Goal: Information Seeking & Learning: Compare options

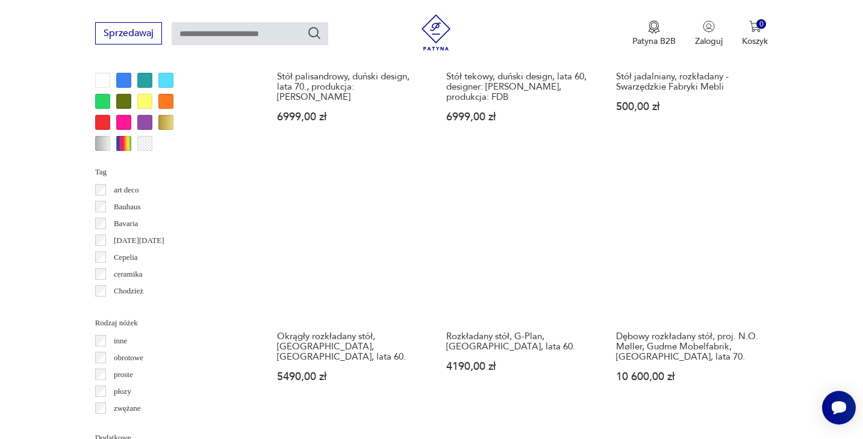
scroll to position [1149, 0]
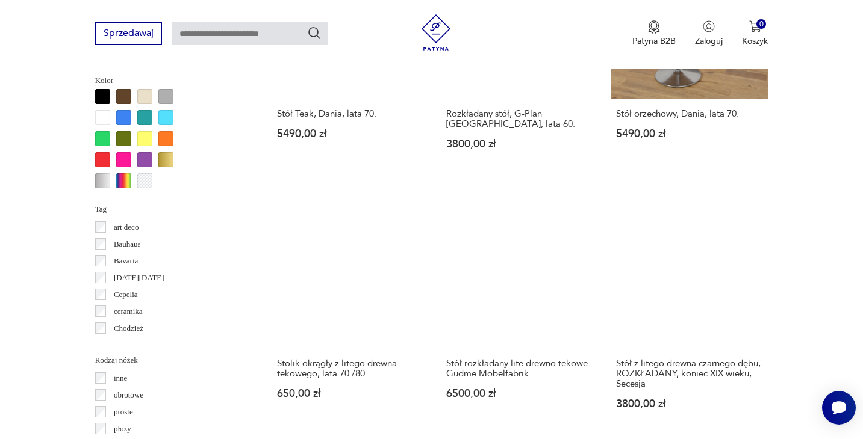
scroll to position [1129, 0]
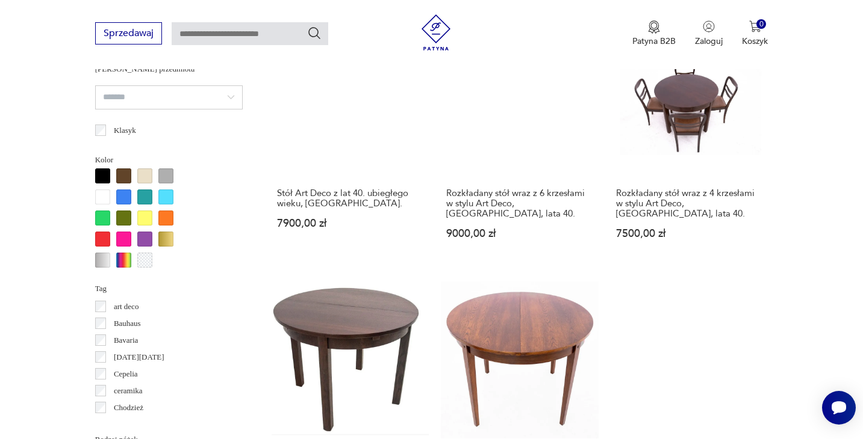
scroll to position [1114, 0]
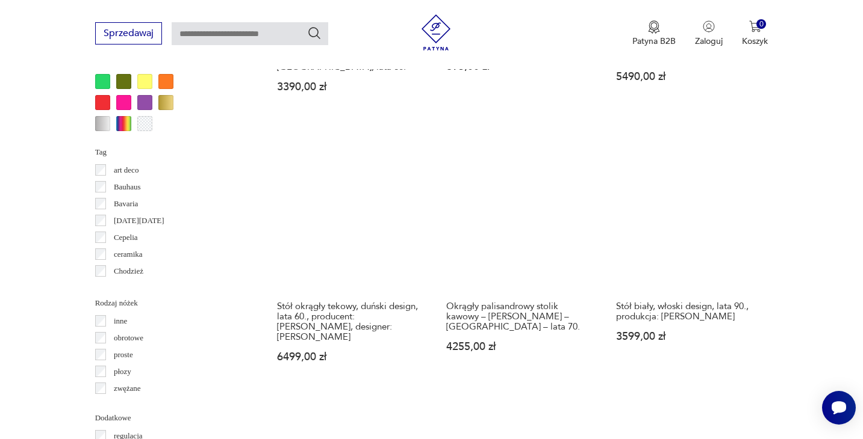
scroll to position [1169, 0]
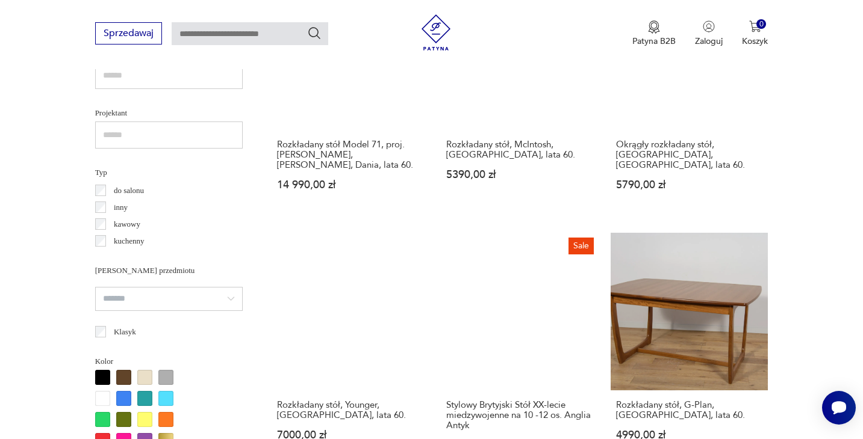
scroll to position [836, 0]
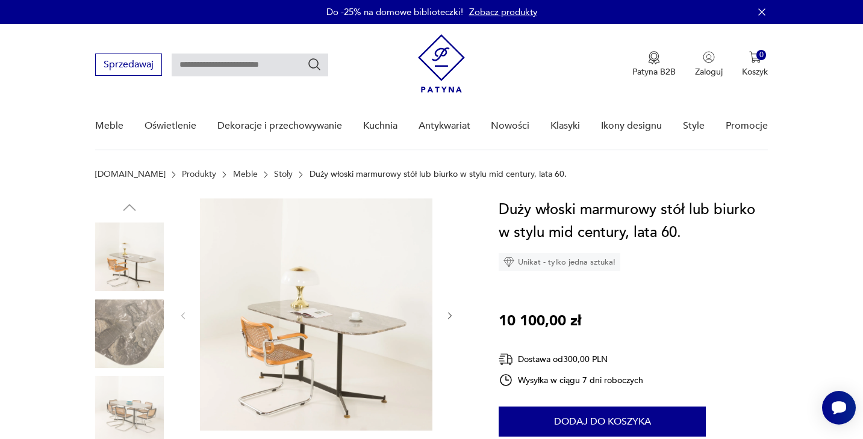
click at [447, 318] on icon "button" at bounding box center [450, 316] width 10 height 10
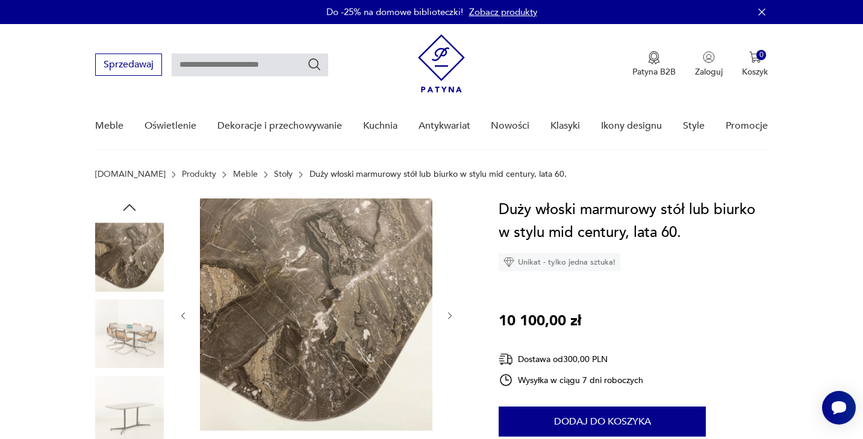
click at [447, 318] on icon "button" at bounding box center [450, 316] width 10 height 10
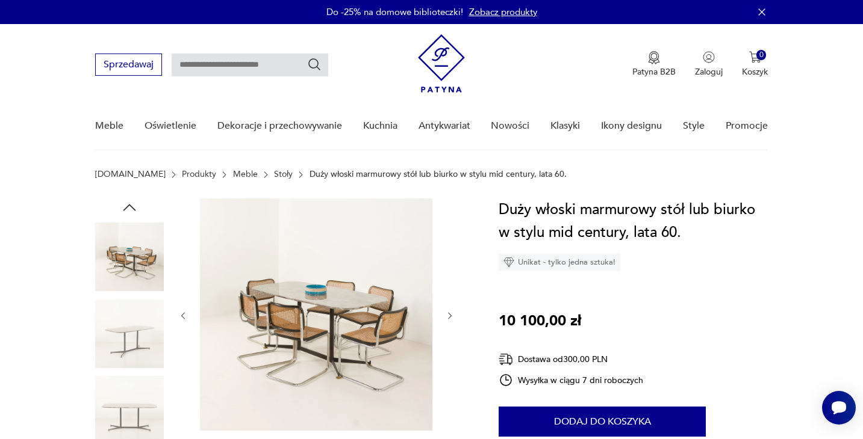
click at [447, 318] on icon "button" at bounding box center [450, 316] width 10 height 10
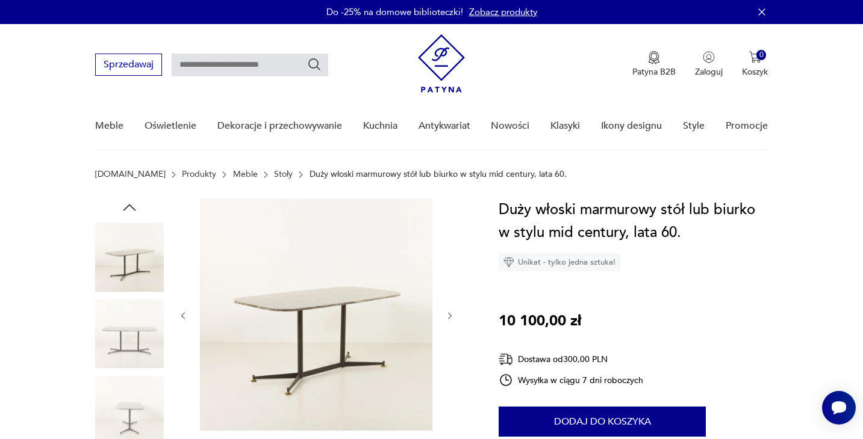
click at [447, 318] on icon "button" at bounding box center [450, 316] width 10 height 10
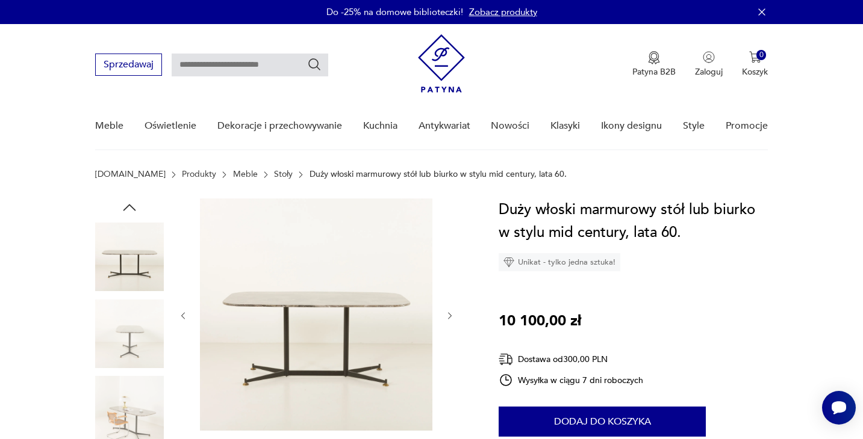
click at [447, 318] on icon "button" at bounding box center [450, 316] width 10 height 10
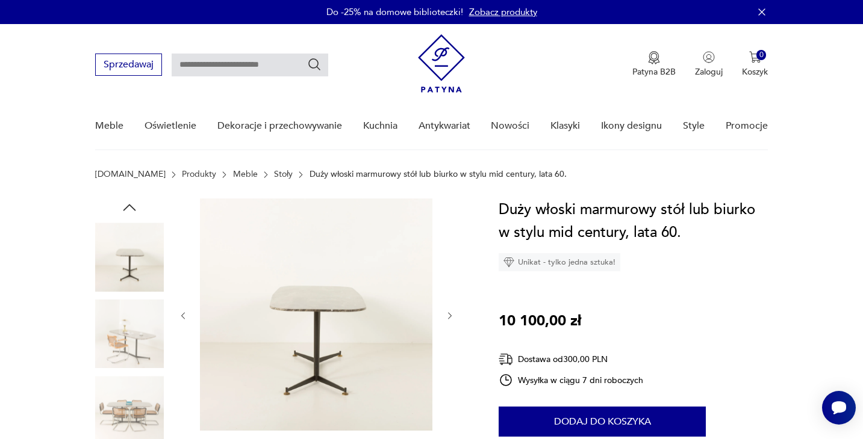
click at [447, 318] on icon "button" at bounding box center [450, 316] width 10 height 10
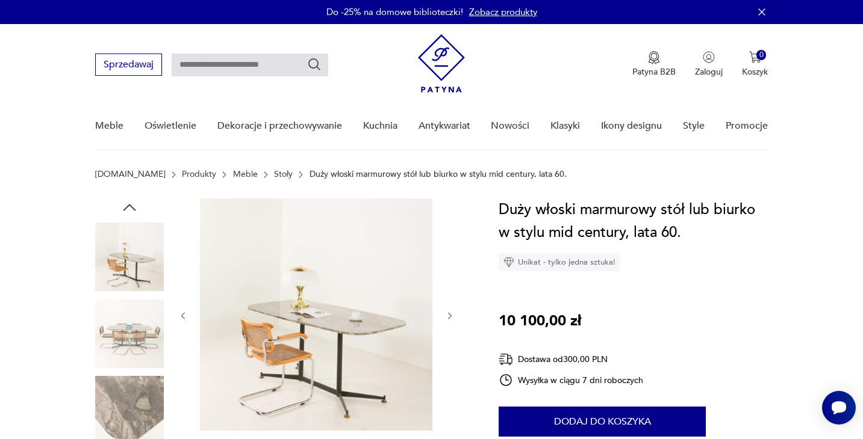
click at [447, 318] on icon "button" at bounding box center [450, 316] width 10 height 10
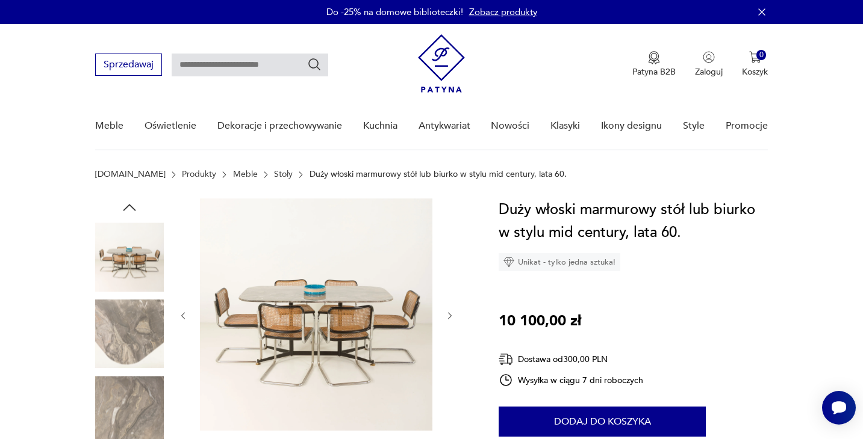
click at [447, 318] on icon "button" at bounding box center [450, 316] width 10 height 10
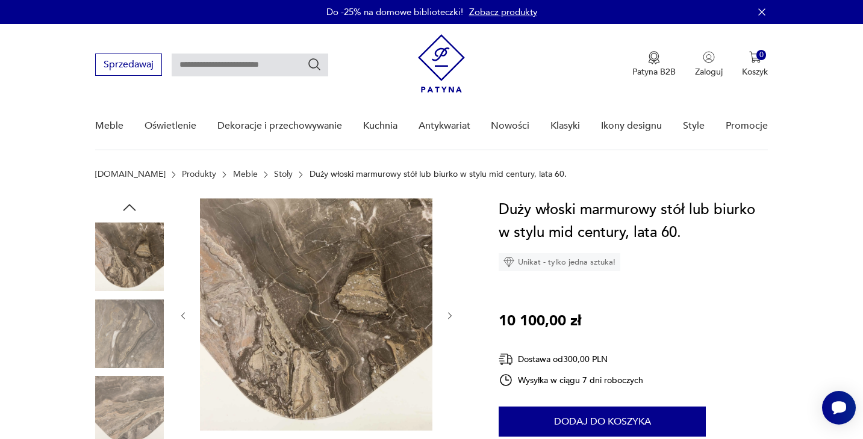
click at [447, 318] on icon "button" at bounding box center [450, 316] width 10 height 10
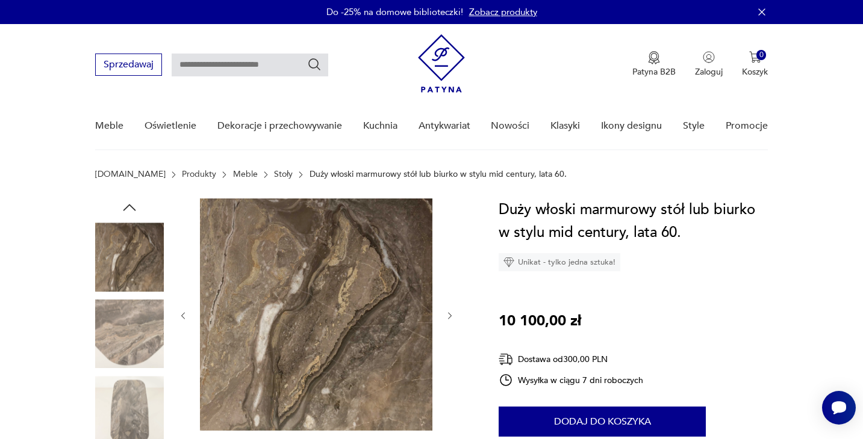
click at [447, 318] on icon "button" at bounding box center [450, 316] width 10 height 10
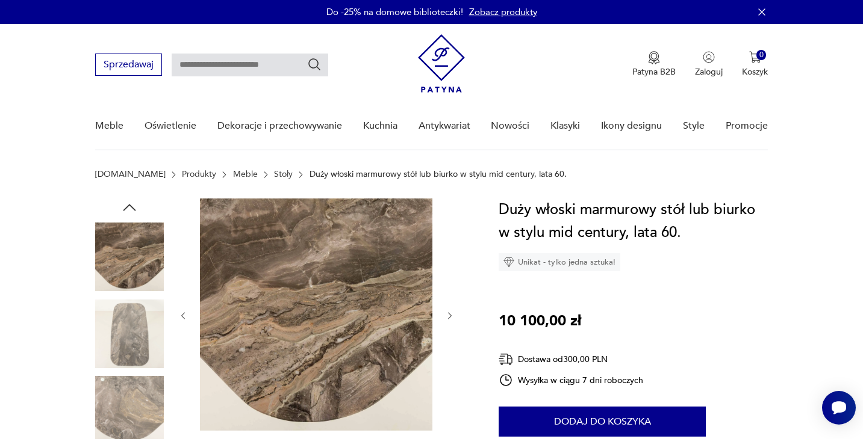
click at [447, 318] on icon "button" at bounding box center [450, 316] width 10 height 10
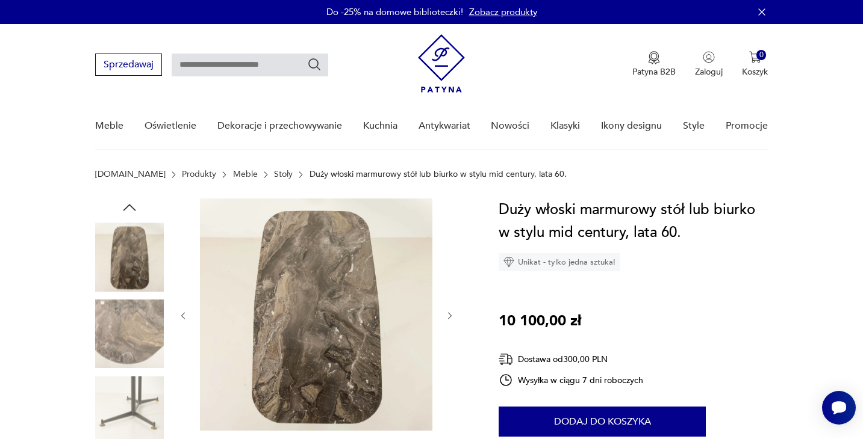
click at [447, 318] on icon "button" at bounding box center [450, 316] width 10 height 10
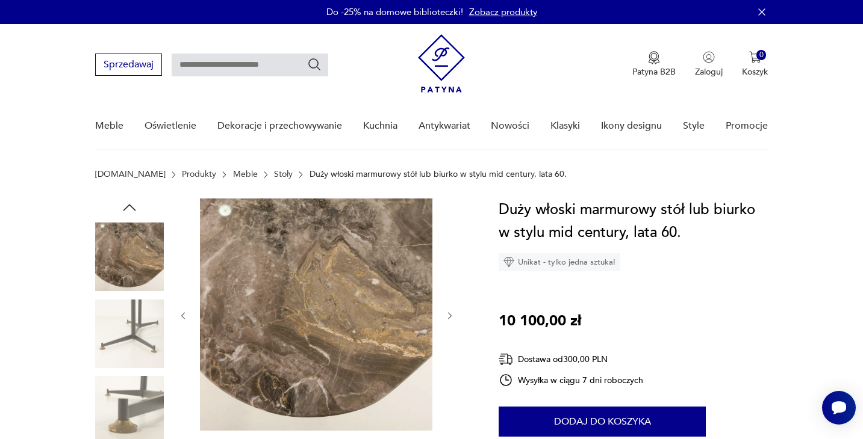
click at [447, 318] on icon "button" at bounding box center [450, 316] width 10 height 10
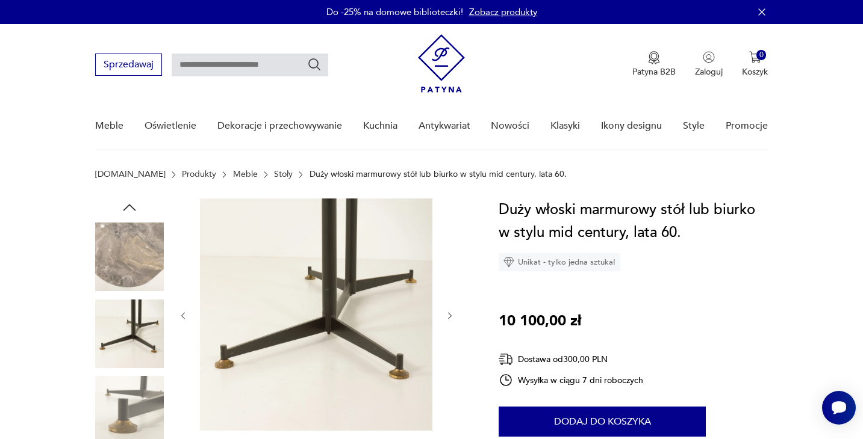
click at [447, 318] on icon "button" at bounding box center [450, 316] width 10 height 10
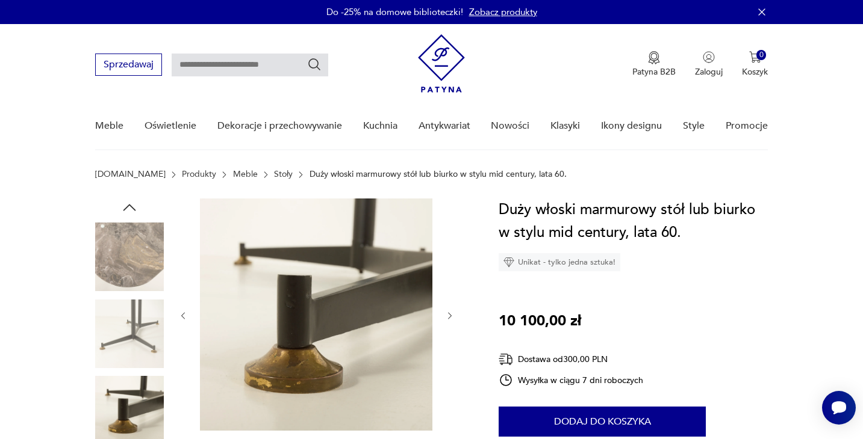
click at [447, 318] on icon "button" at bounding box center [450, 316] width 10 height 10
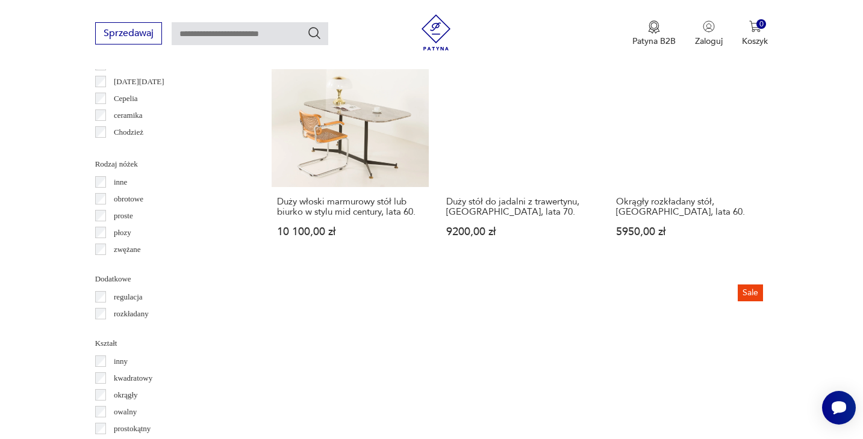
scroll to position [1306, 0]
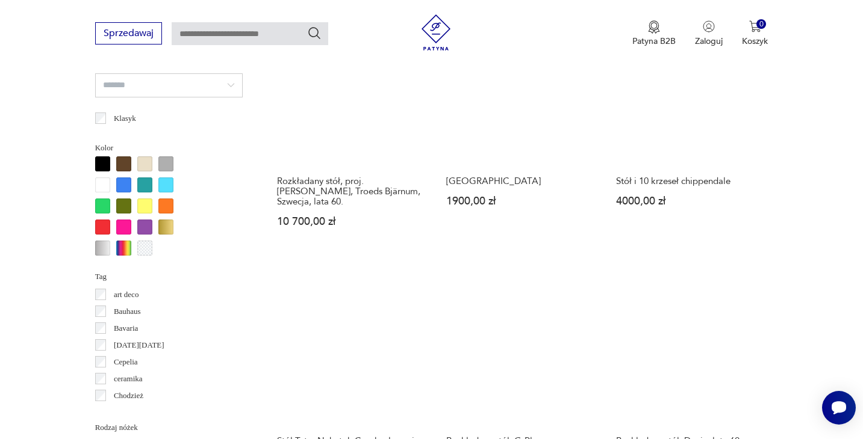
scroll to position [1042, 0]
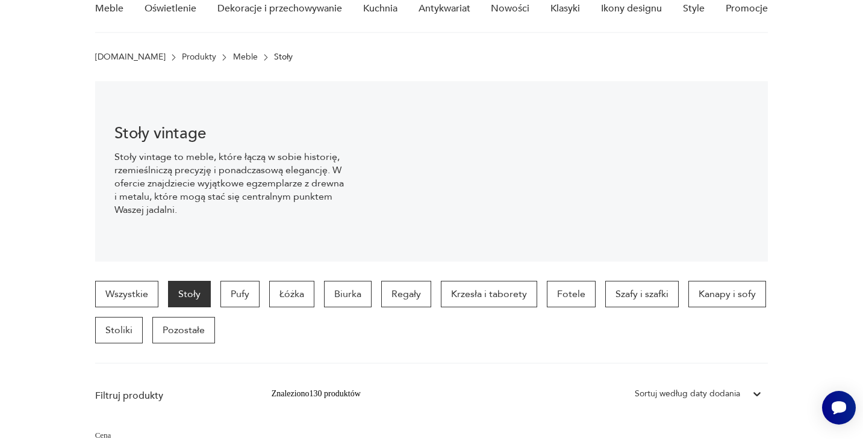
scroll to position [37, 0]
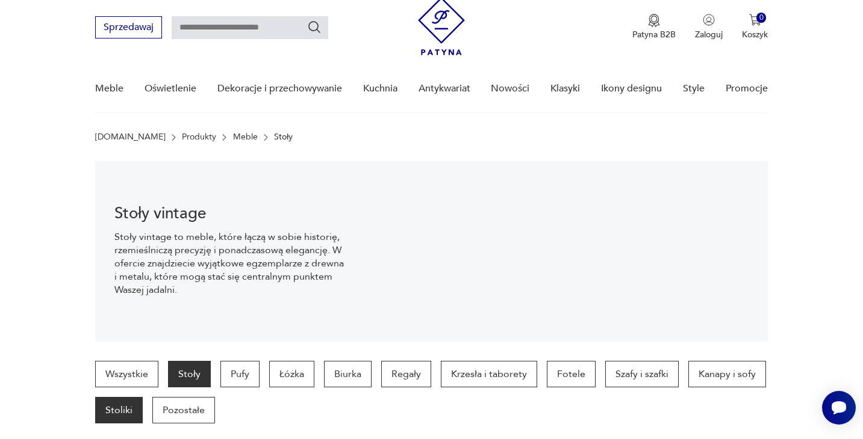
click at [123, 400] on p "Stoliki" at bounding box center [119, 410] width 48 height 26
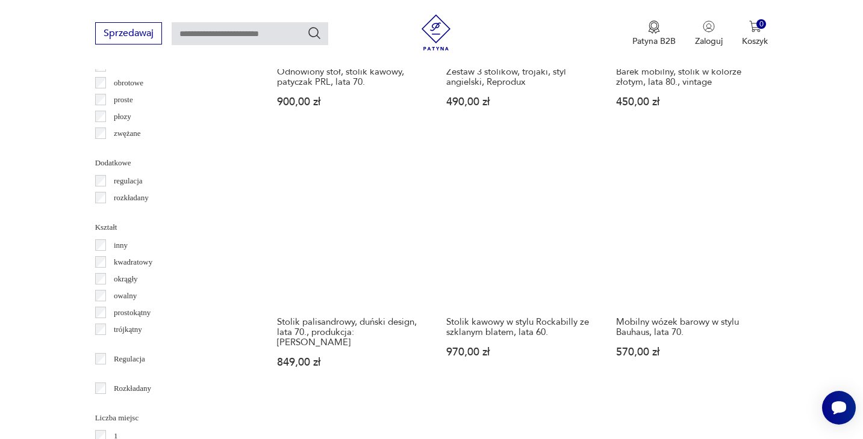
scroll to position [1441, 0]
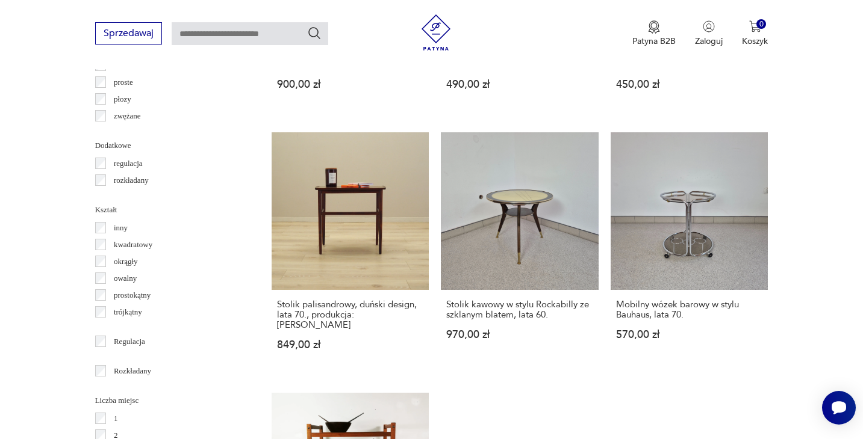
click at [137, 243] on p "kwadratowy" at bounding box center [133, 244] width 39 height 13
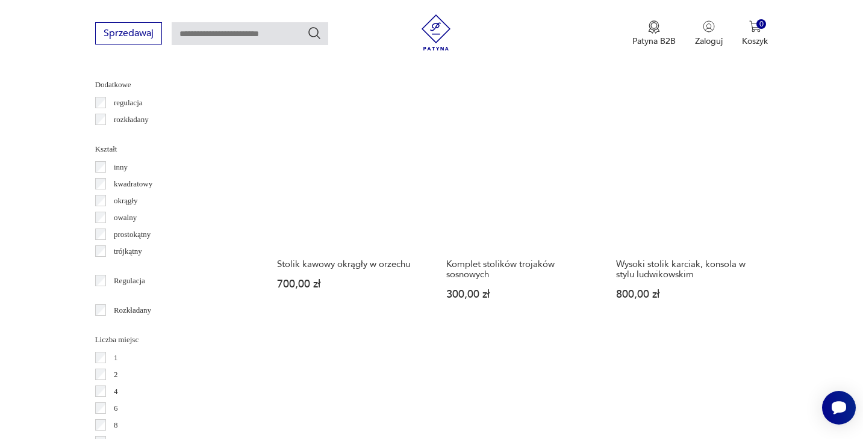
scroll to position [1503, 0]
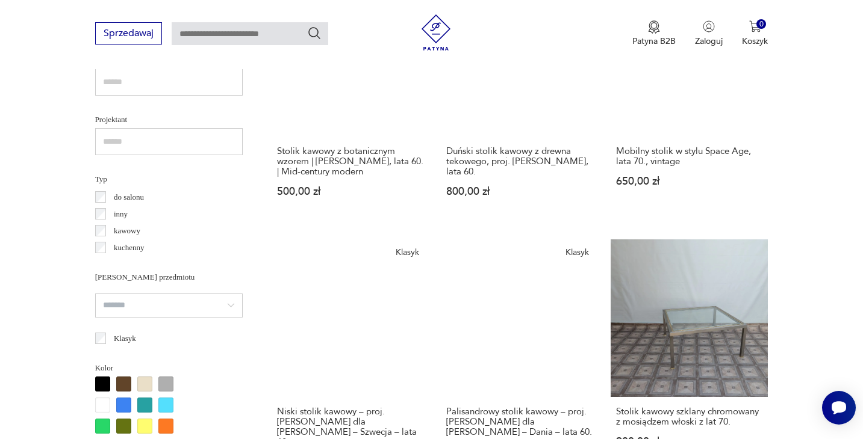
scroll to position [819, 0]
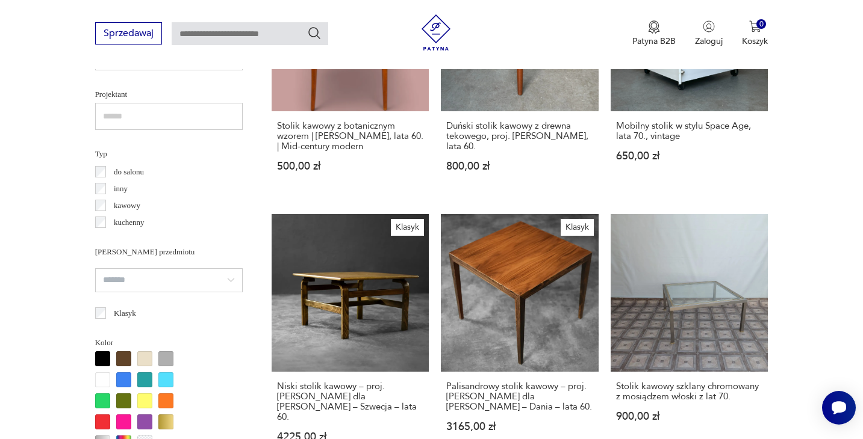
scroll to position [842, 0]
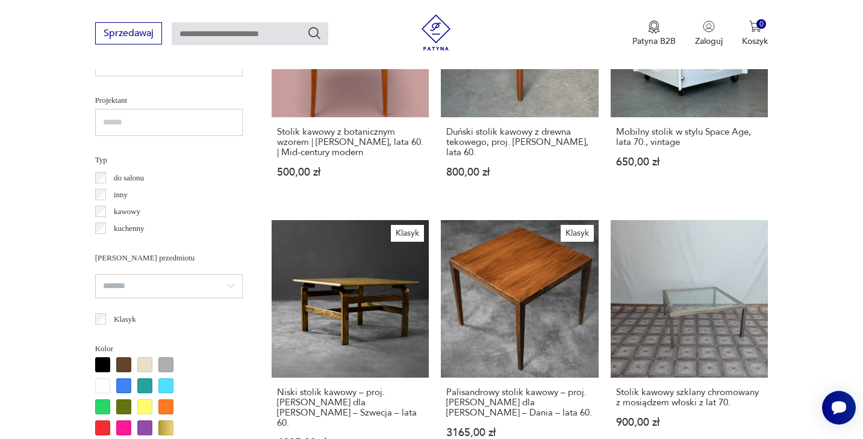
scroll to position [320, 0]
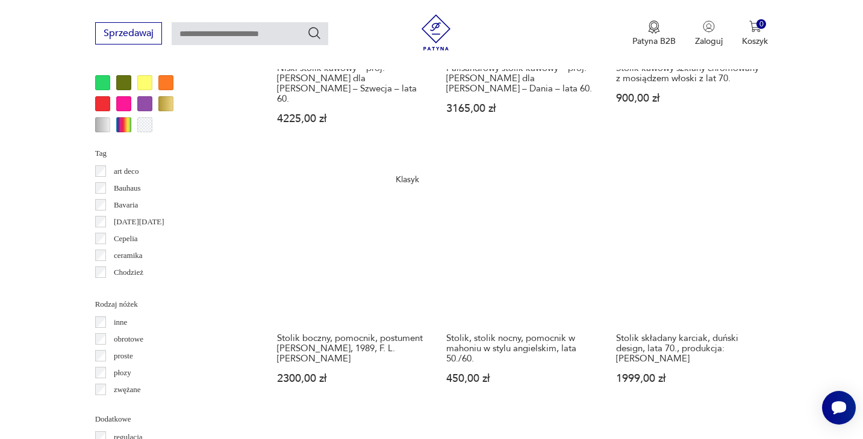
scroll to position [1356, 0]
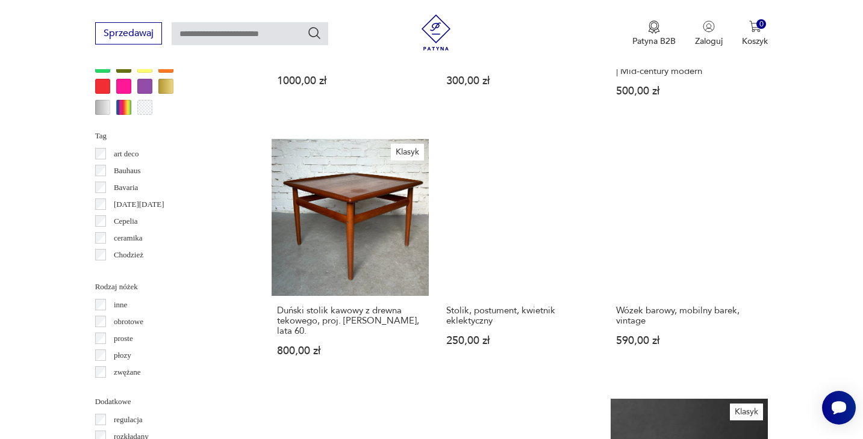
scroll to position [1184, 0]
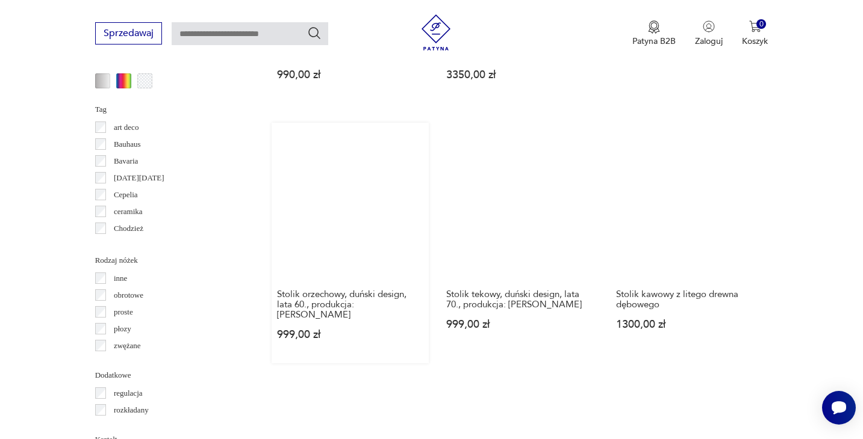
scroll to position [1212, 0]
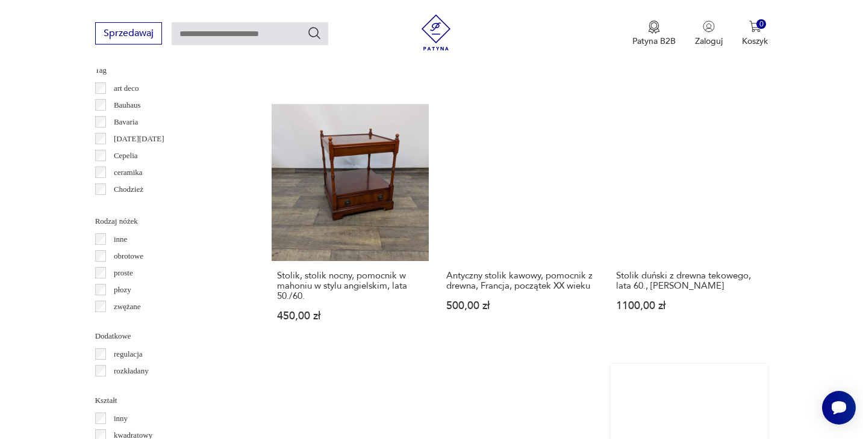
scroll to position [1249, 0]
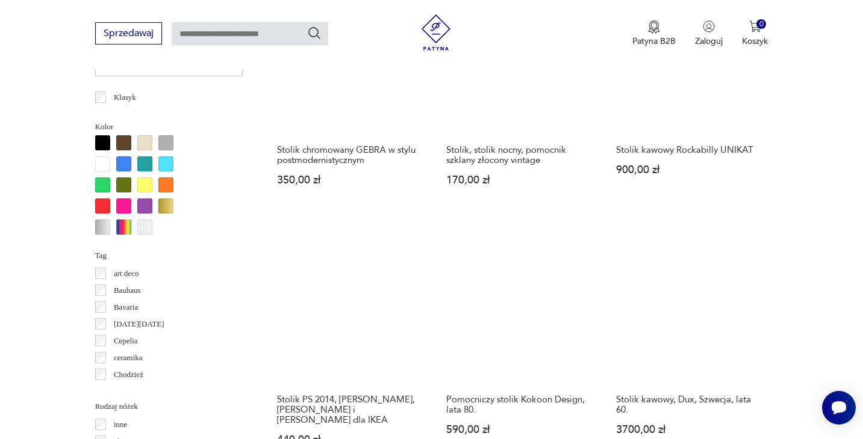
scroll to position [1114, 0]
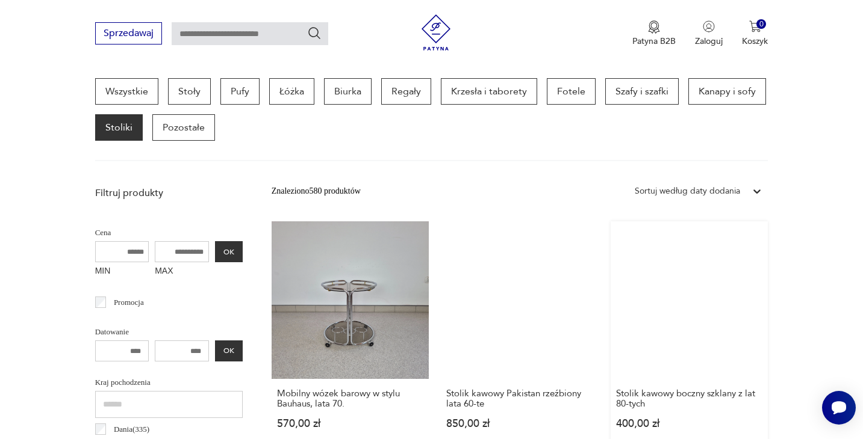
scroll to position [367, 0]
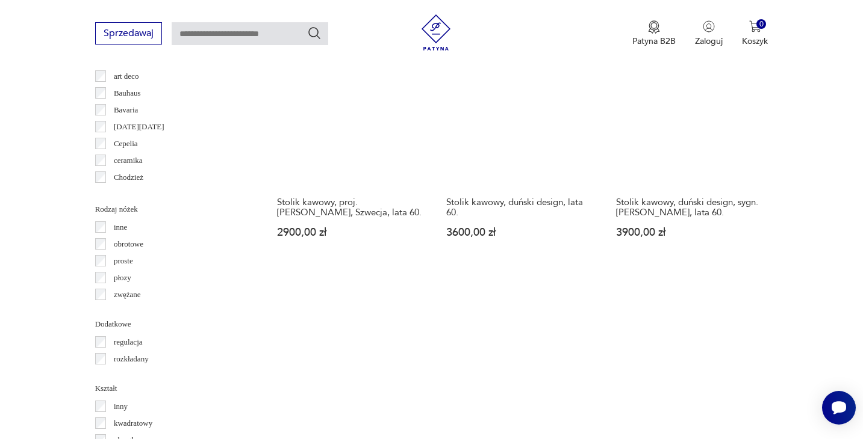
scroll to position [1101, 0]
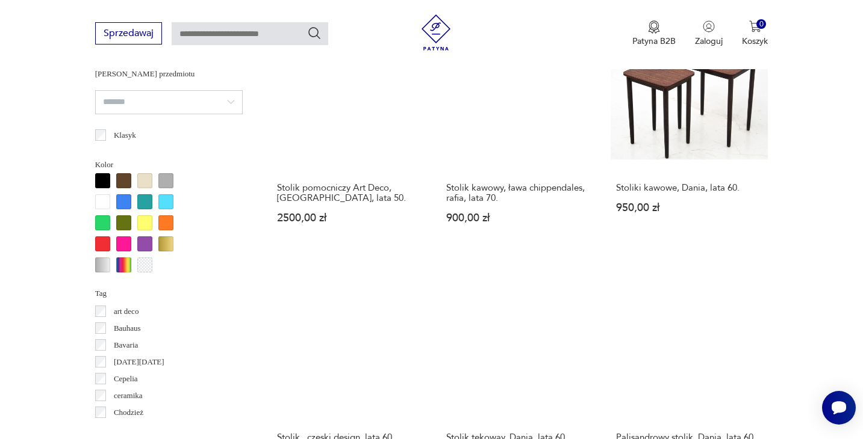
scroll to position [1088, 0]
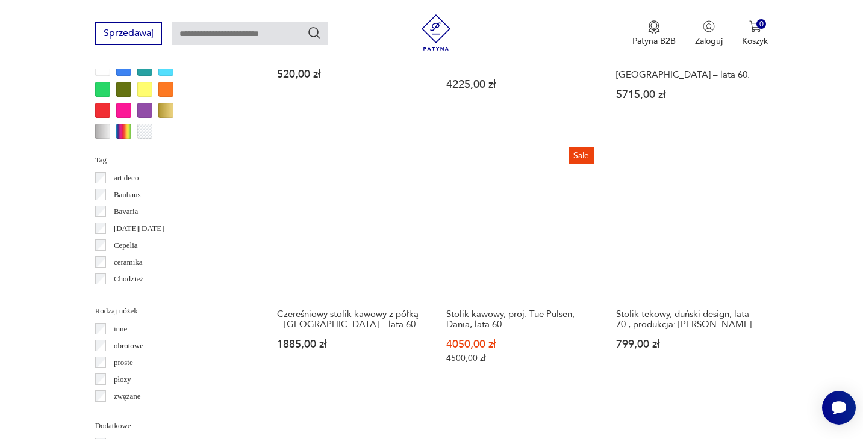
scroll to position [1159, 0]
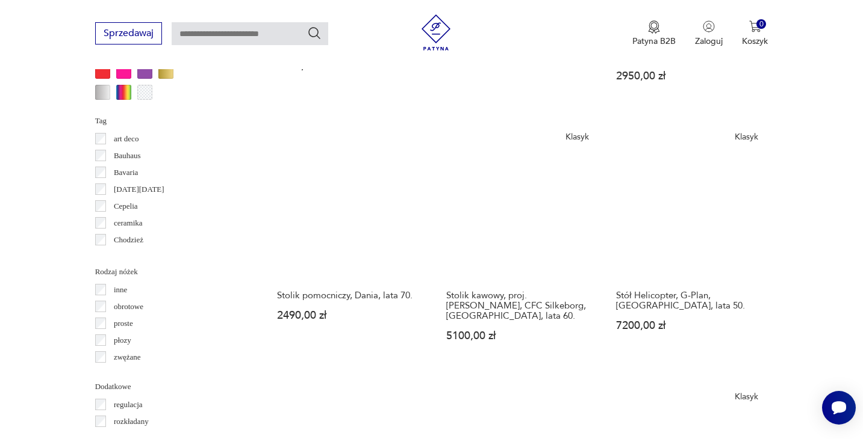
scroll to position [1200, 0]
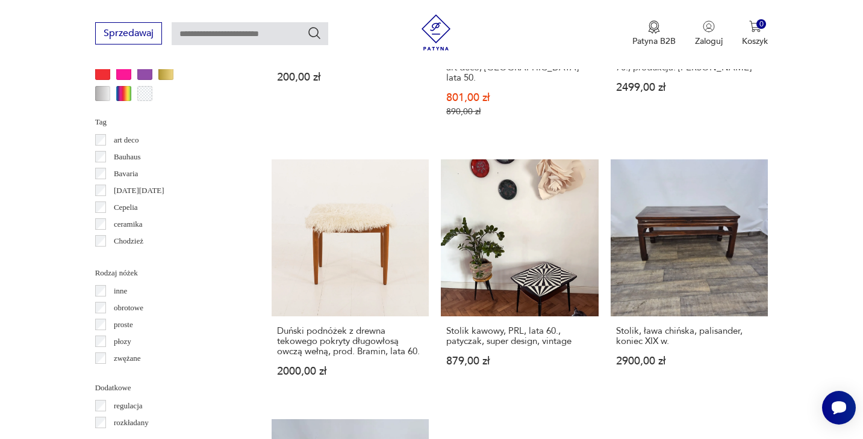
scroll to position [1216, 0]
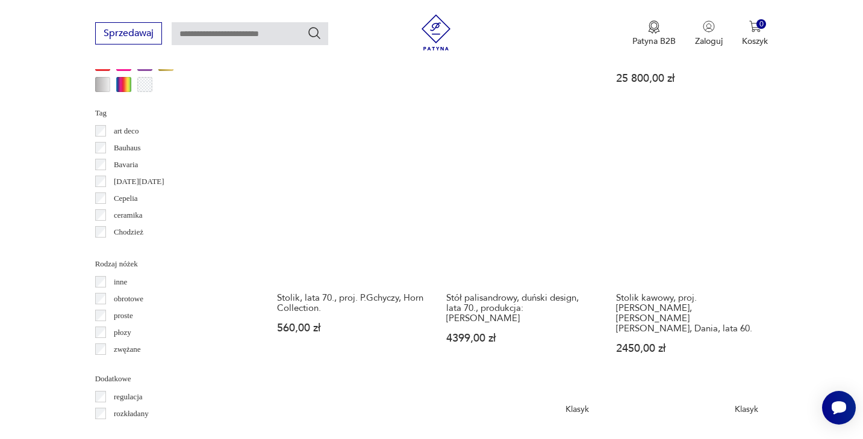
scroll to position [1208, 0]
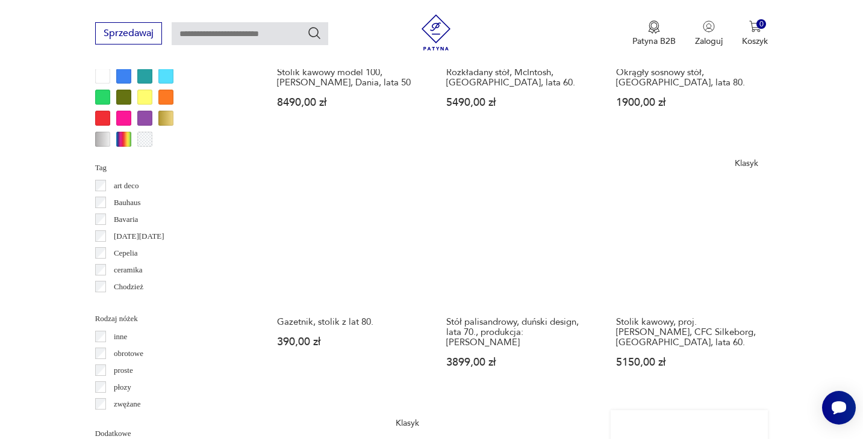
scroll to position [1209, 0]
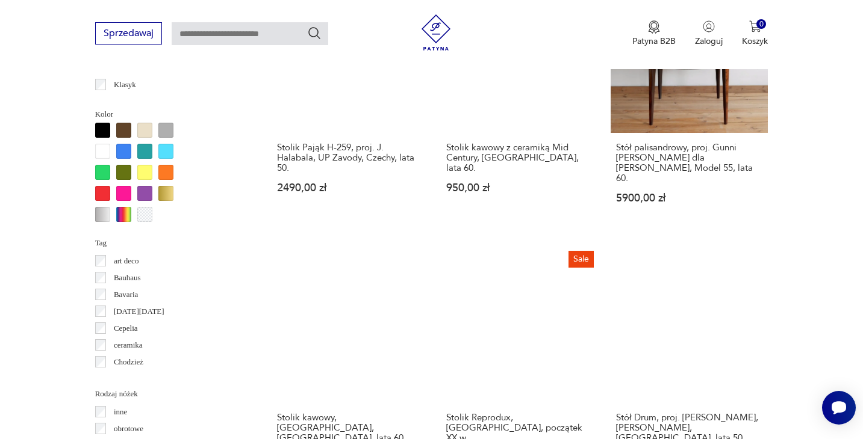
scroll to position [1106, 0]
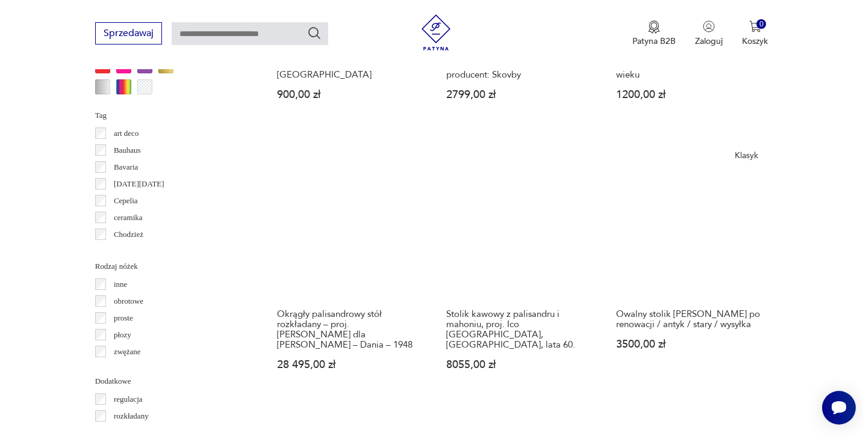
scroll to position [1240, 0]
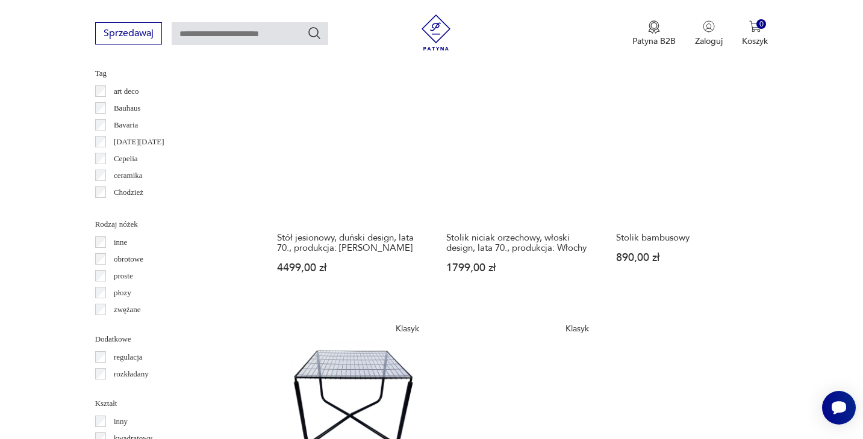
scroll to position [1248, 0]
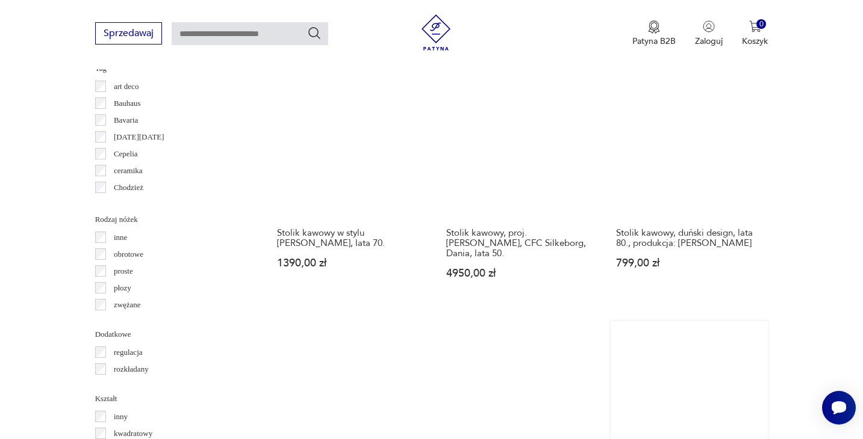
scroll to position [1254, 0]
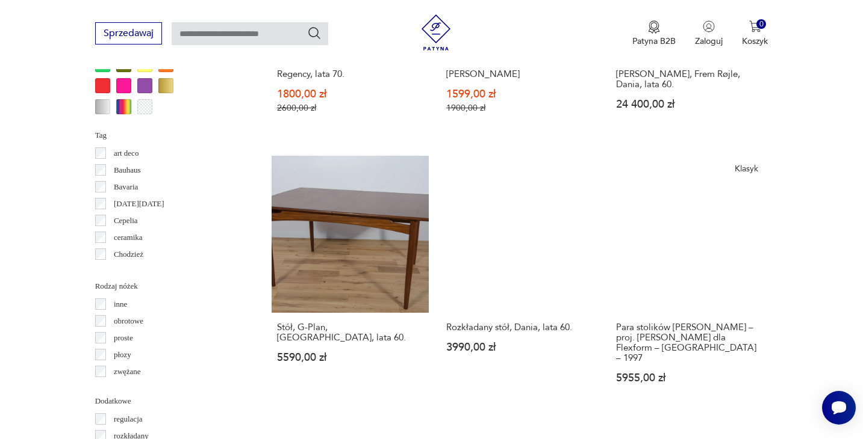
scroll to position [1185, 0]
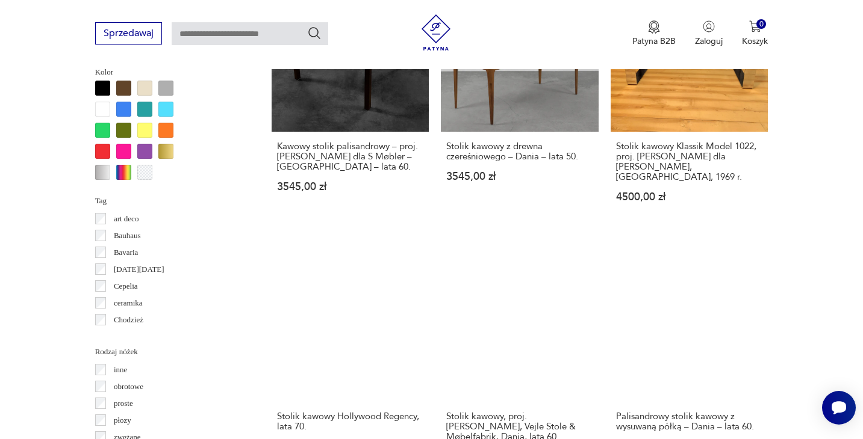
scroll to position [1122, 0]
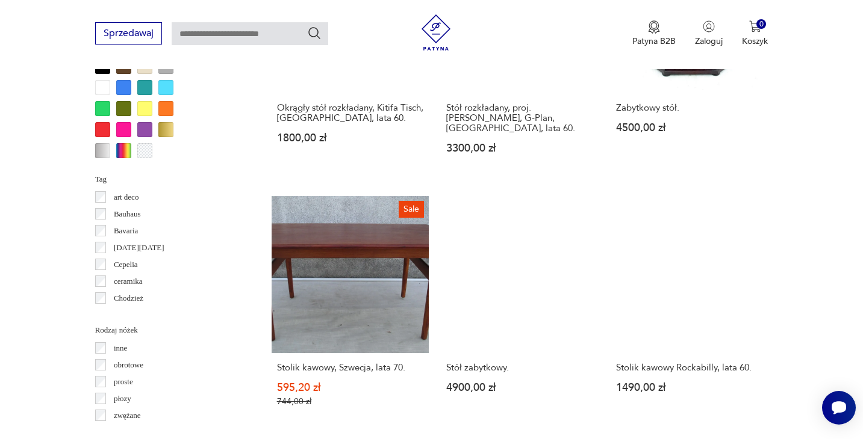
scroll to position [1140, 0]
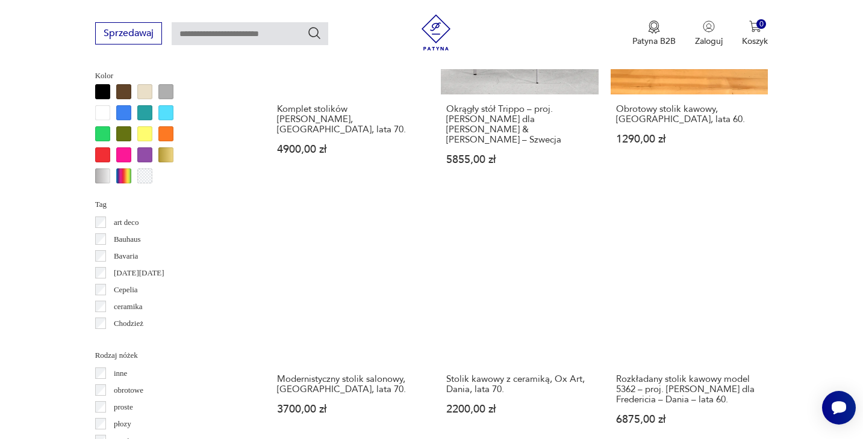
scroll to position [1143, 0]
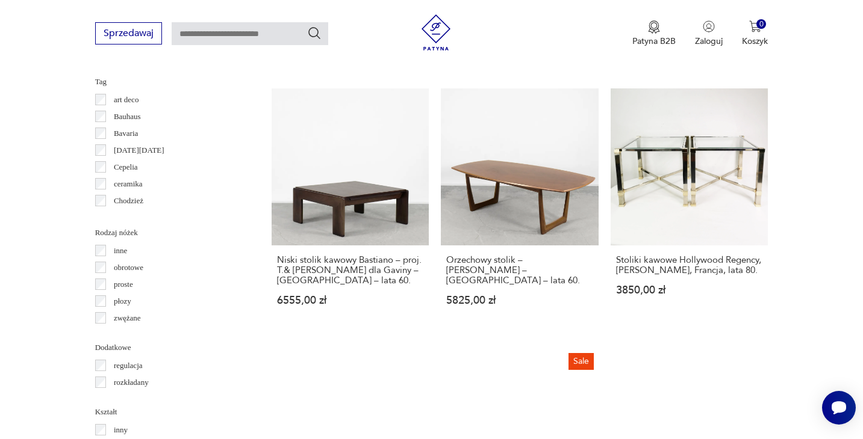
scroll to position [1286, 0]
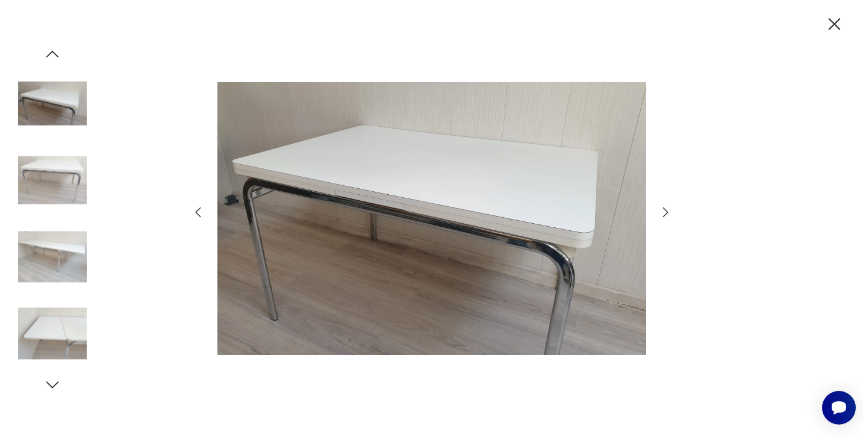
click at [668, 213] on icon "button" at bounding box center [665, 212] width 14 height 14
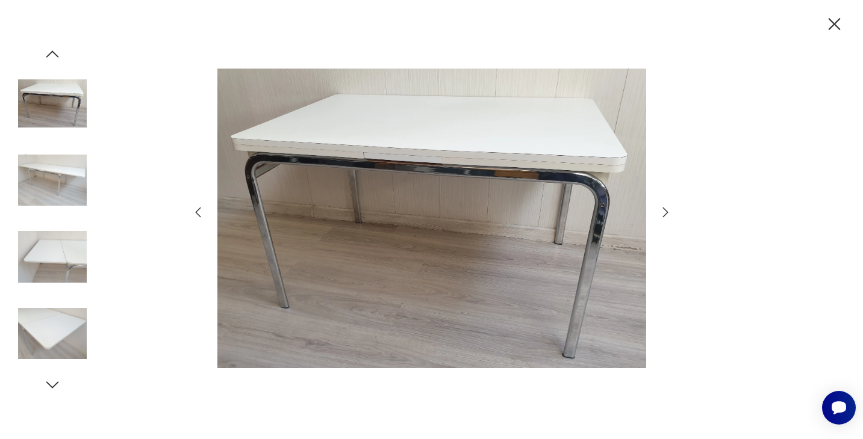
click at [668, 213] on icon "button" at bounding box center [665, 212] width 14 height 14
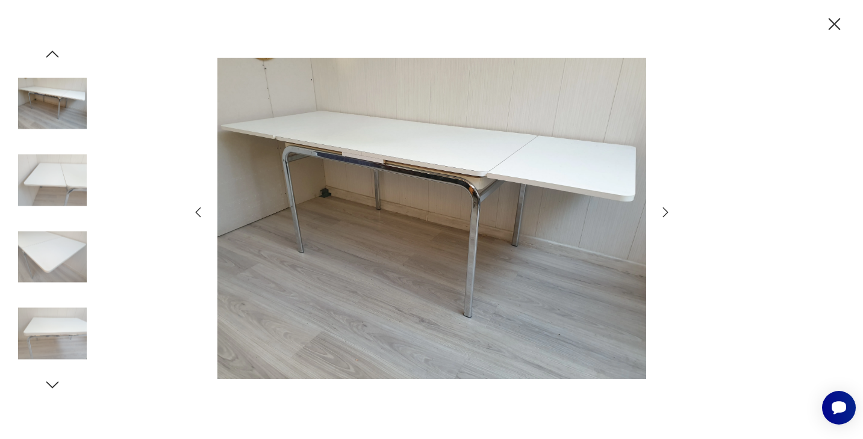
click at [668, 213] on icon "button" at bounding box center [665, 212] width 14 height 14
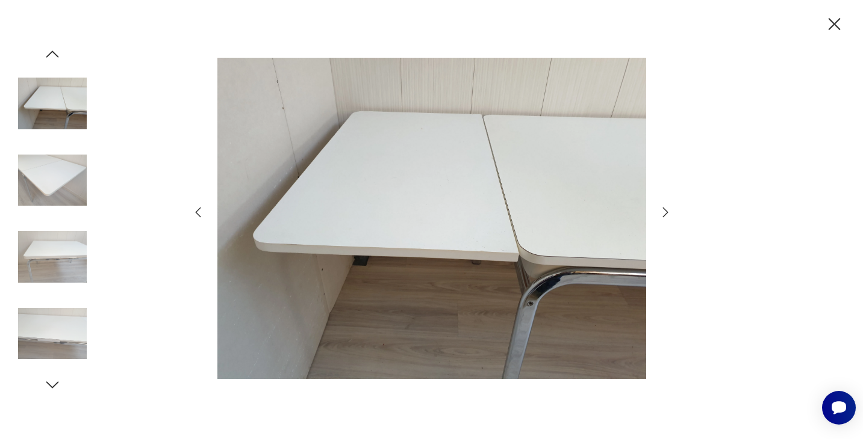
click at [668, 213] on icon "button" at bounding box center [665, 212] width 14 height 14
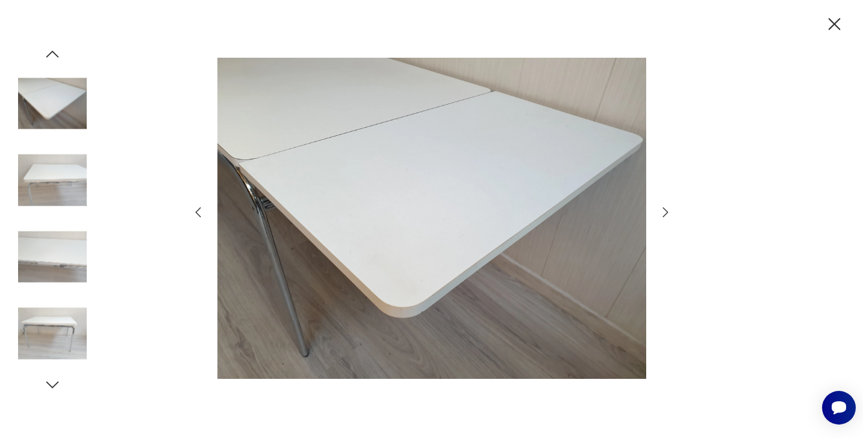
click at [668, 213] on icon "button" at bounding box center [665, 212] width 14 height 14
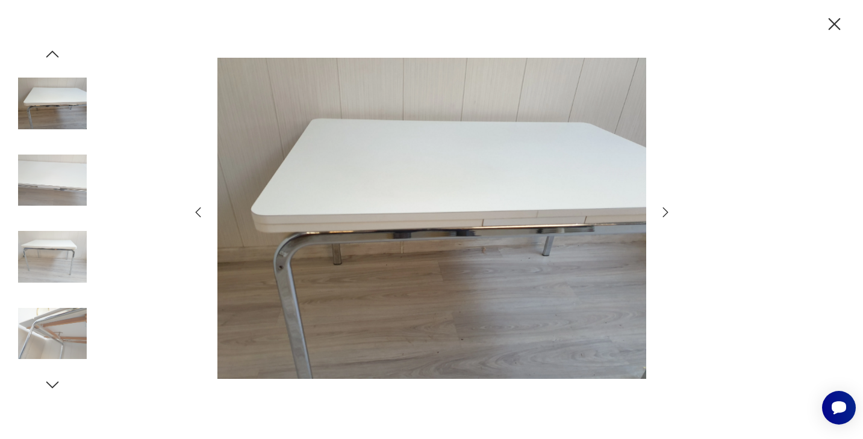
click at [668, 213] on icon "button" at bounding box center [665, 212] width 14 height 14
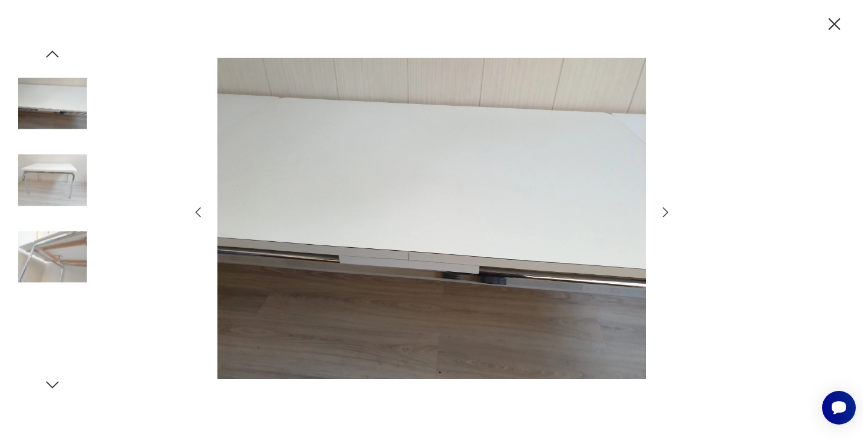
click at [668, 213] on icon "button" at bounding box center [665, 212] width 14 height 14
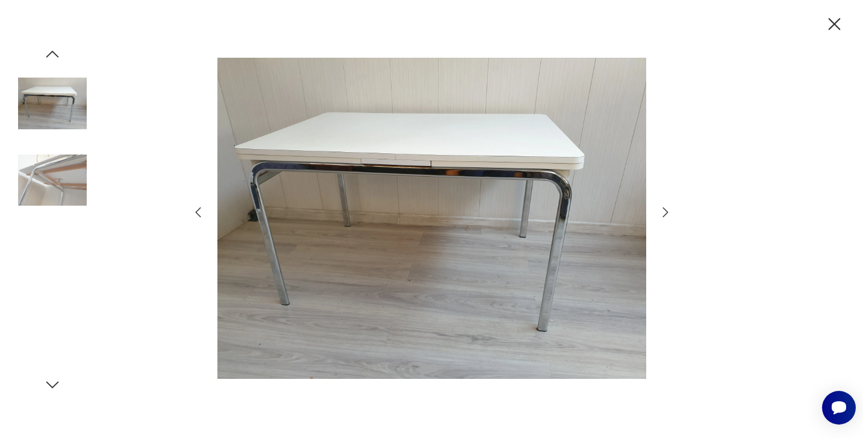
click at [668, 213] on icon "button" at bounding box center [665, 212] width 14 height 14
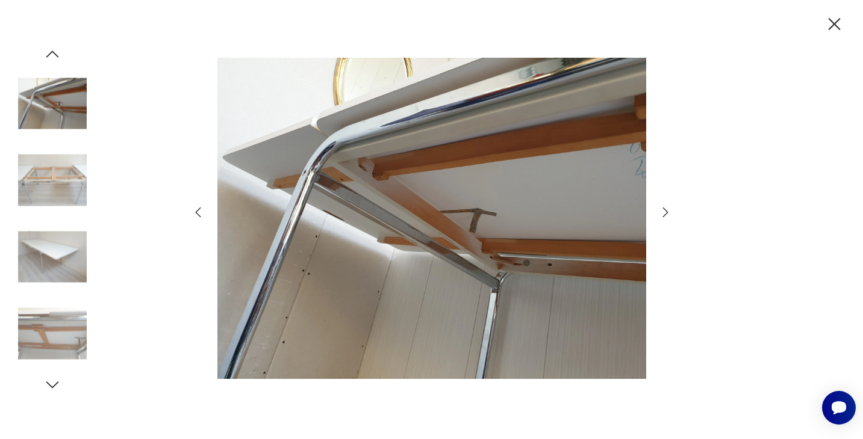
click at [668, 213] on icon "button" at bounding box center [665, 212] width 14 height 14
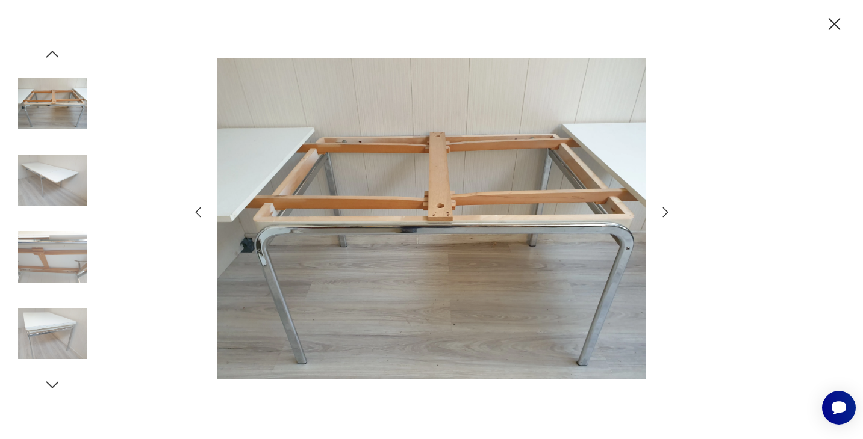
click at [668, 213] on icon "button" at bounding box center [665, 212] width 14 height 14
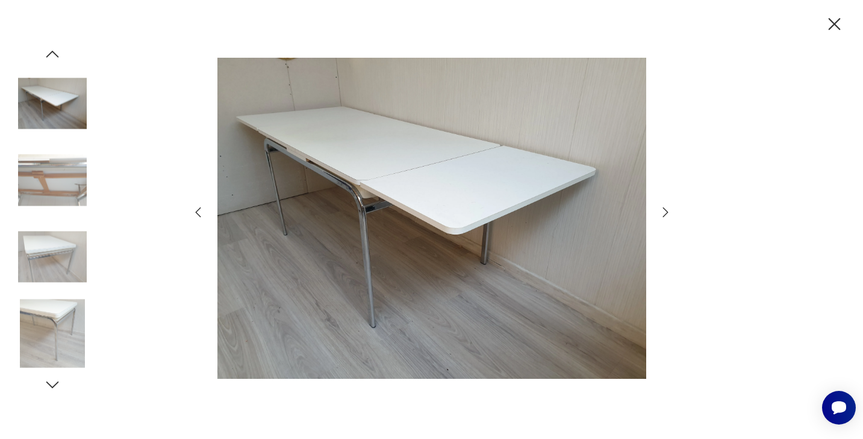
click at [668, 213] on icon "button" at bounding box center [665, 212] width 14 height 14
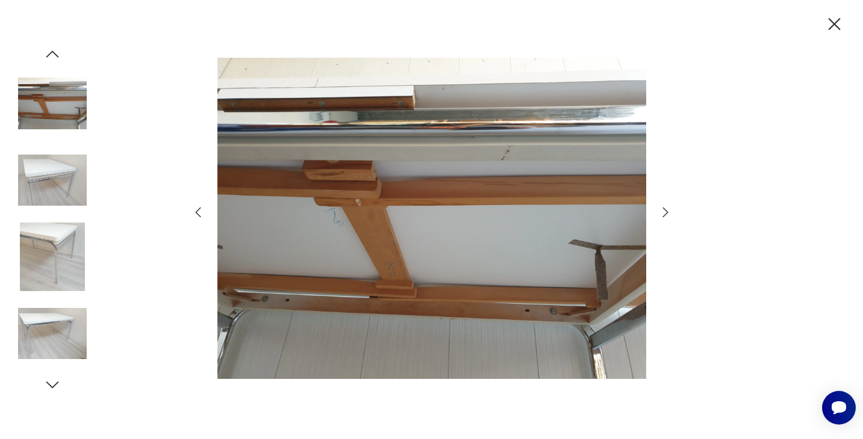
click at [668, 213] on icon "button" at bounding box center [665, 212] width 14 height 14
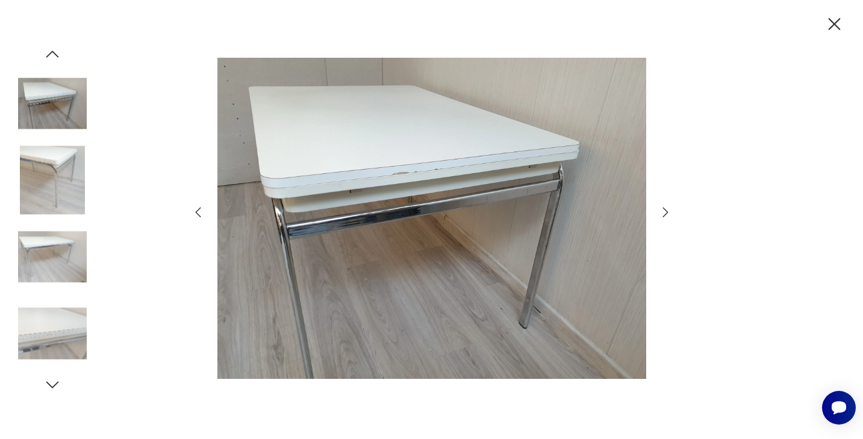
click at [668, 213] on icon "button" at bounding box center [665, 212] width 14 height 14
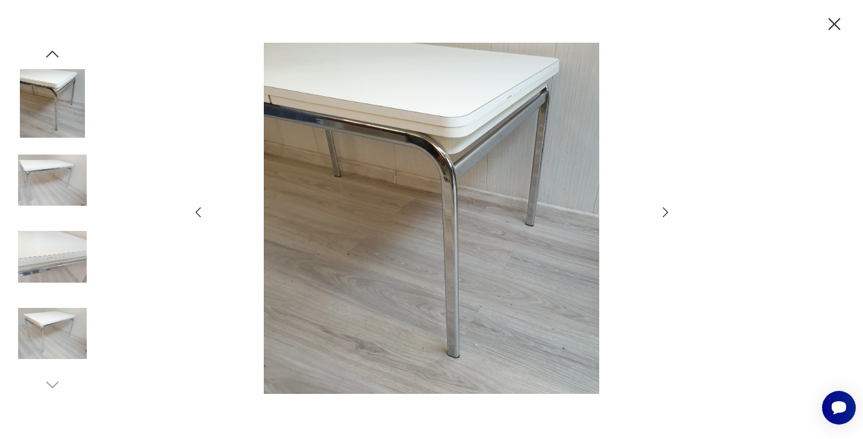
click at [668, 213] on icon "button" at bounding box center [665, 212] width 14 height 14
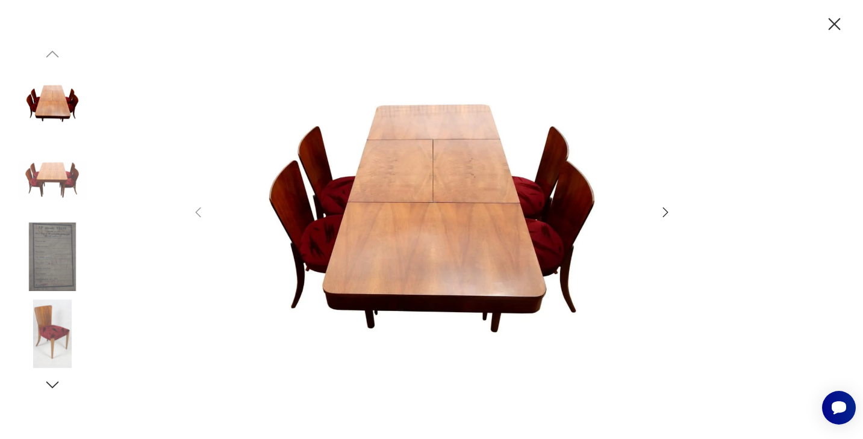
click at [666, 211] on icon "button" at bounding box center [664, 213] width 5 height 10
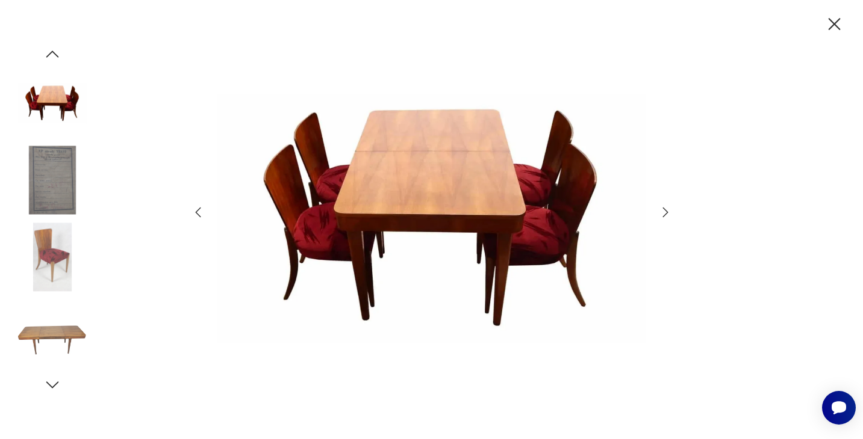
click at [666, 211] on icon "button" at bounding box center [664, 213] width 5 height 10
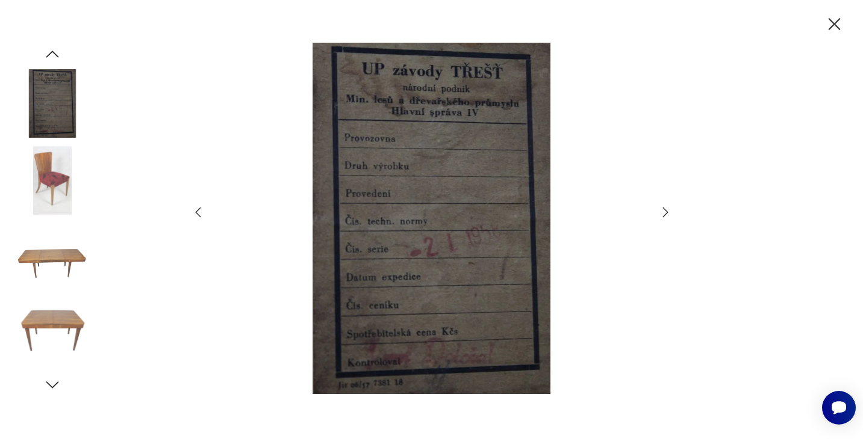
click at [666, 211] on icon "button" at bounding box center [664, 213] width 5 height 10
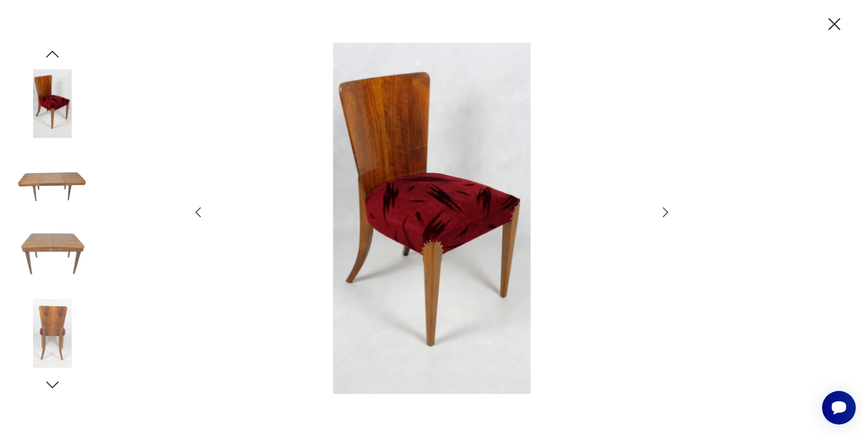
click at [666, 211] on icon "button" at bounding box center [664, 213] width 5 height 10
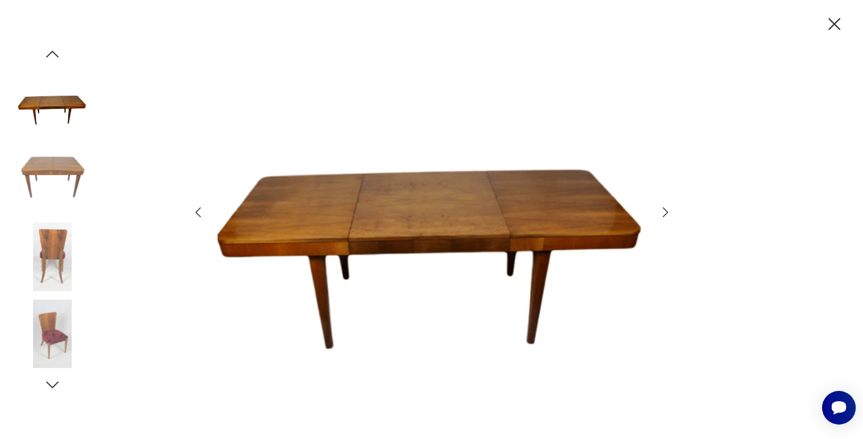
click at [666, 211] on icon "button" at bounding box center [664, 213] width 5 height 10
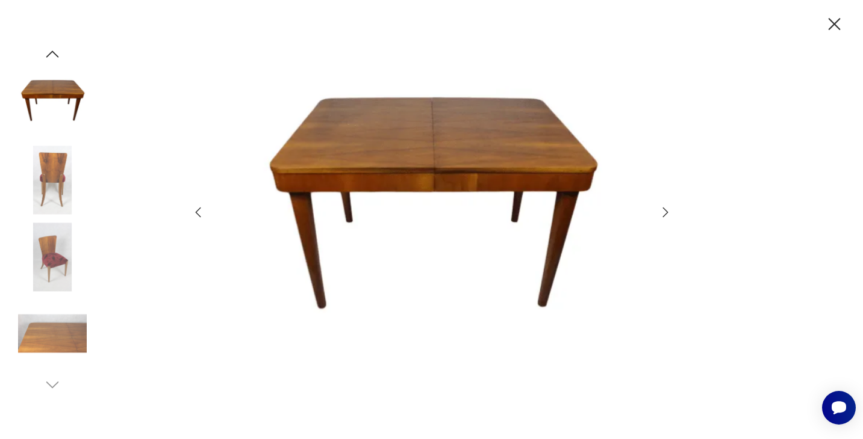
click at [666, 211] on icon "button" at bounding box center [664, 213] width 5 height 10
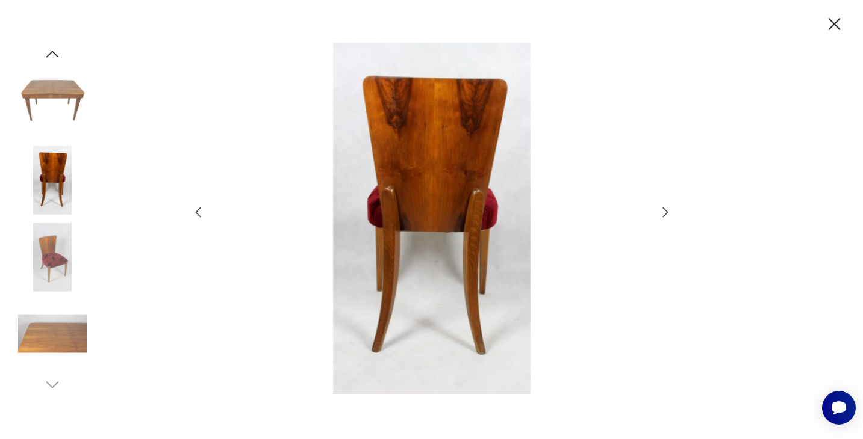
click at [666, 211] on icon "button" at bounding box center [664, 213] width 5 height 10
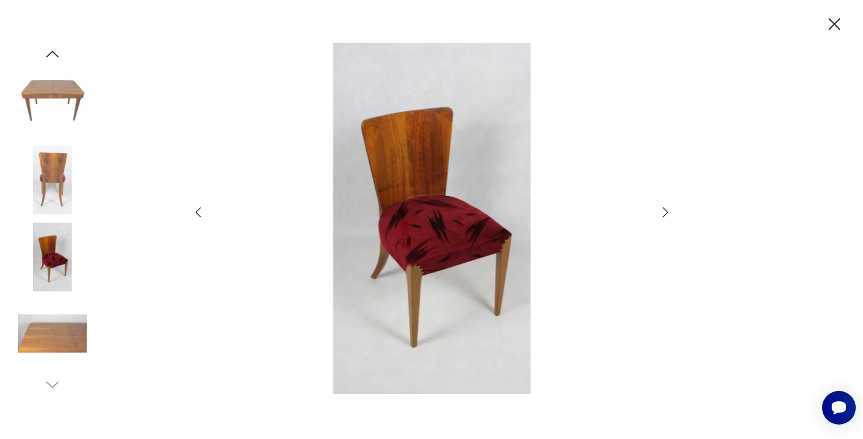
click at [666, 211] on icon "button" at bounding box center [664, 213] width 5 height 10
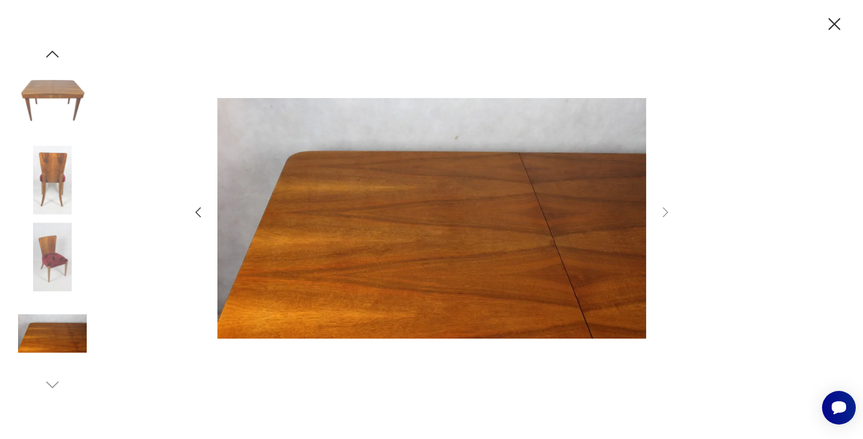
click at [839, 28] on icon "button" at bounding box center [834, 24] width 21 height 21
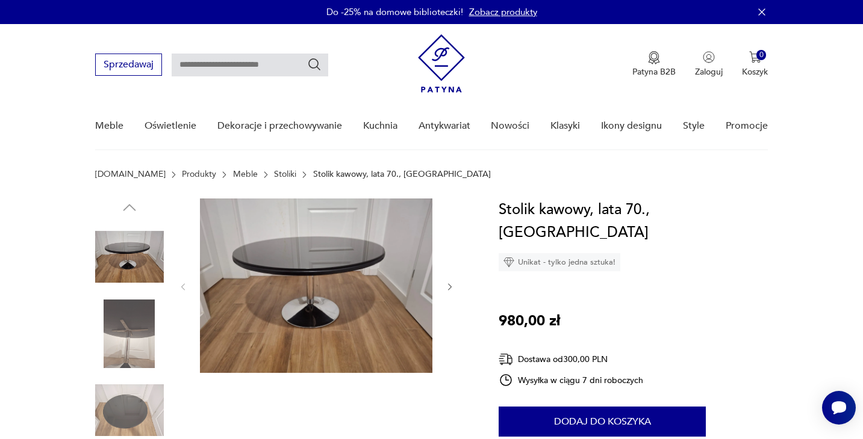
click at [447, 291] on icon "button" at bounding box center [450, 287] width 10 height 10
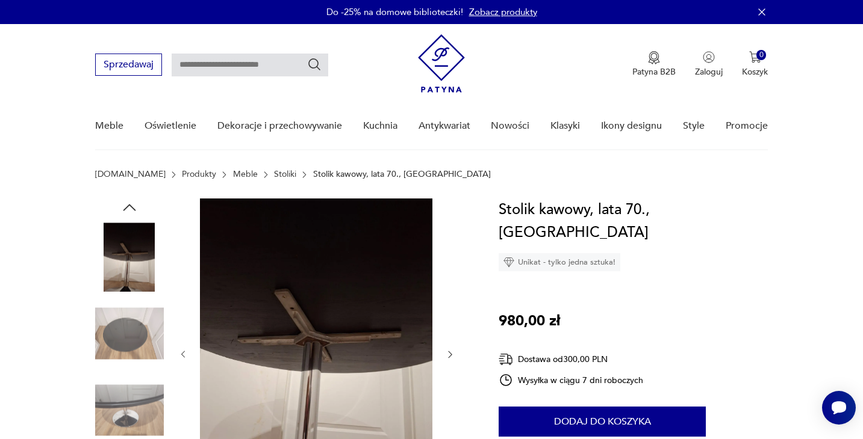
click at [447, 291] on div at bounding box center [316, 355] width 277 height 312
click at [448, 355] on icon "button" at bounding box center [450, 355] width 10 height 10
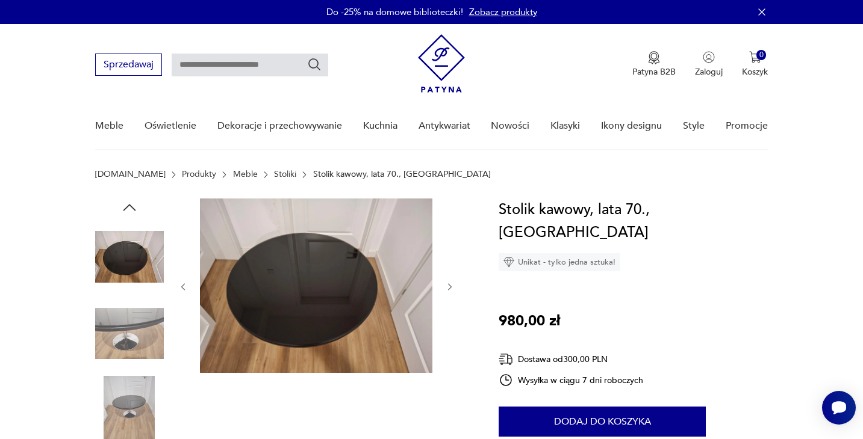
click at [448, 355] on div at bounding box center [316, 287] width 277 height 177
click at [447, 284] on icon "button" at bounding box center [450, 287] width 10 height 10
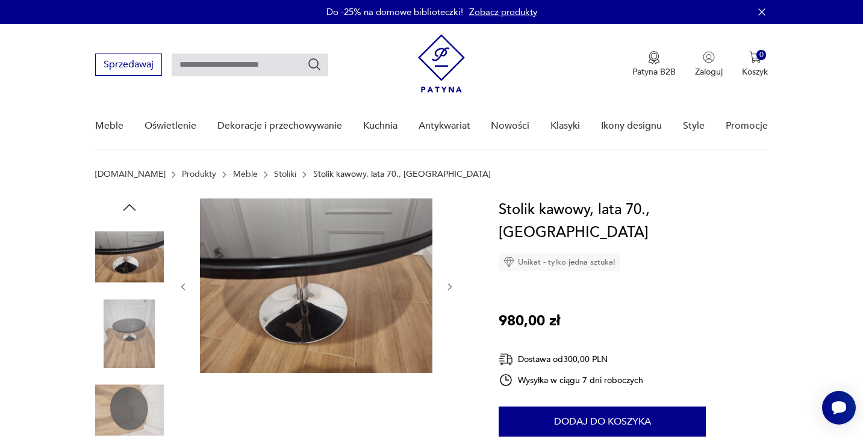
click at [447, 284] on icon "button" at bounding box center [450, 287] width 10 height 10
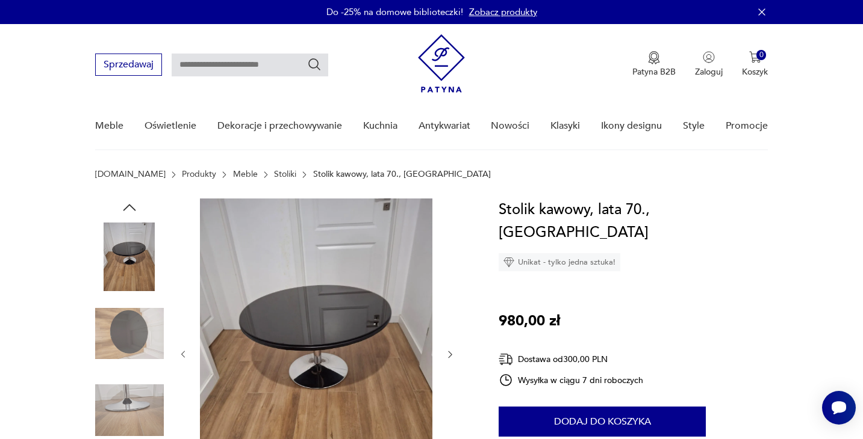
click at [447, 284] on div at bounding box center [316, 355] width 277 height 312
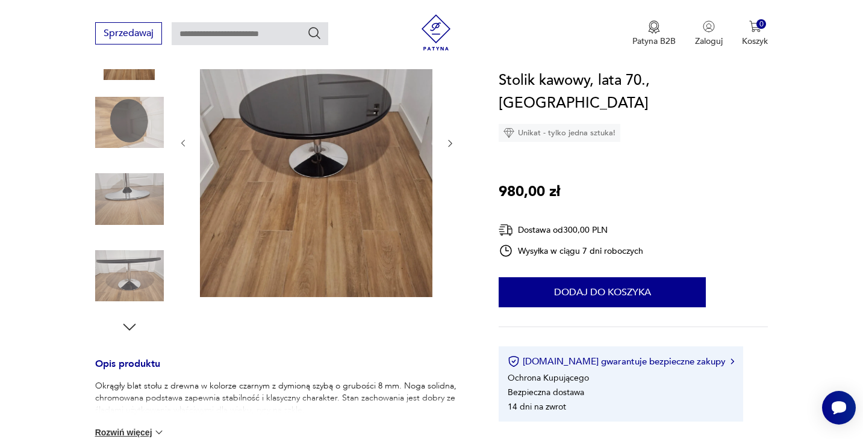
scroll to position [441, 0]
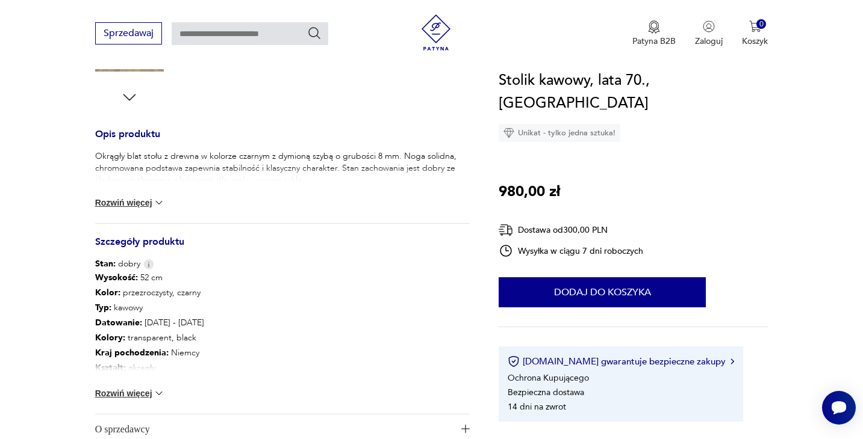
click at [151, 208] on button "Rozwiń więcej" at bounding box center [130, 203] width 70 height 12
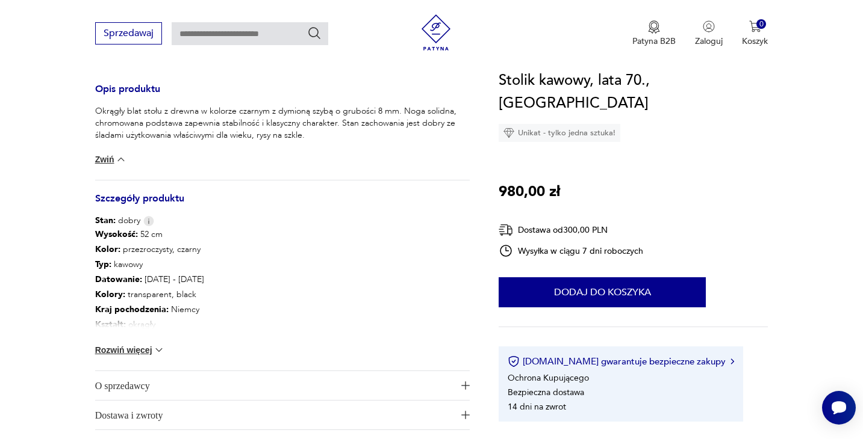
scroll to position [547, 0]
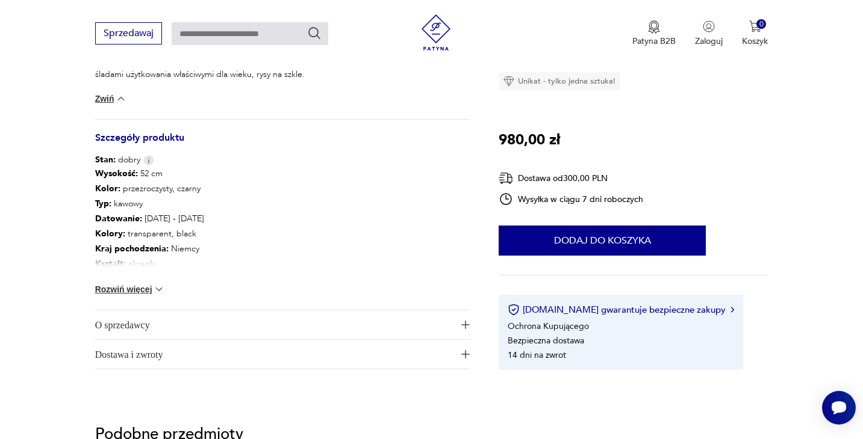
click at [139, 288] on button "Rozwiń więcej" at bounding box center [130, 290] width 70 height 12
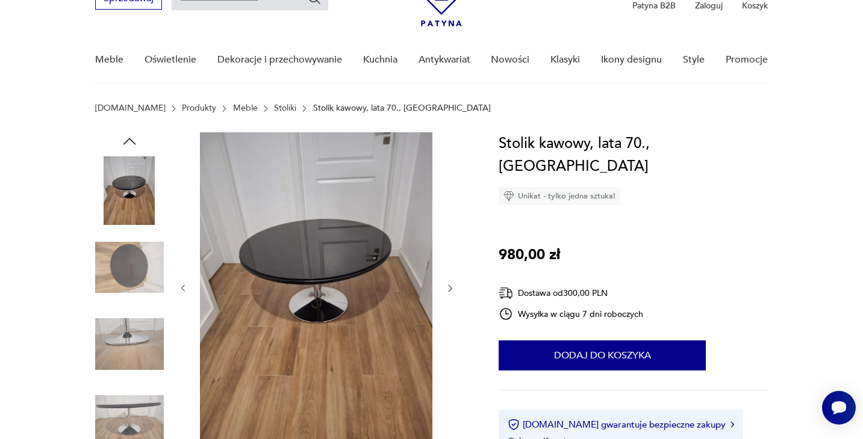
scroll to position [75, 0]
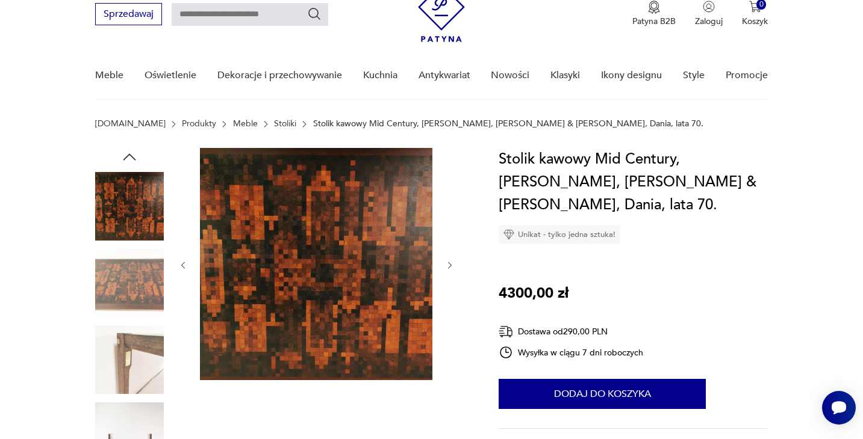
click at [445, 265] on icon "button" at bounding box center [450, 266] width 10 height 10
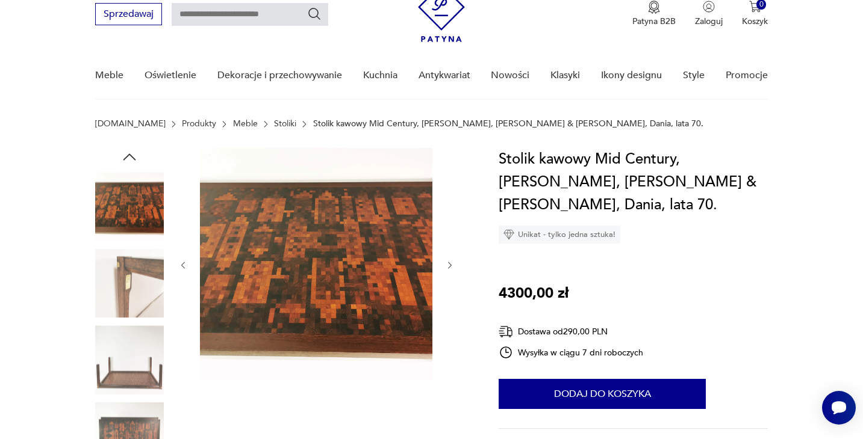
click at [445, 265] on icon "button" at bounding box center [450, 266] width 10 height 10
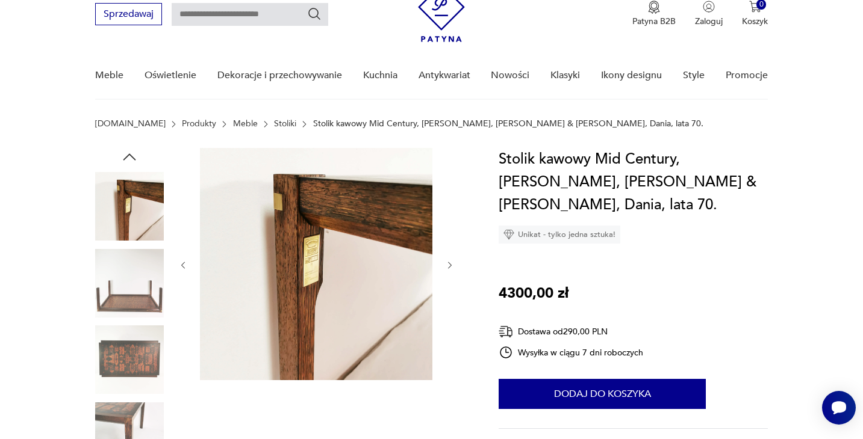
click at [445, 265] on icon "button" at bounding box center [450, 266] width 10 height 10
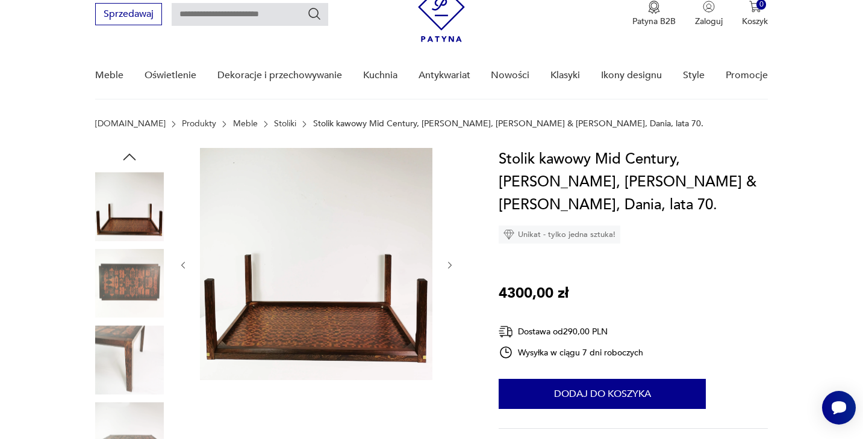
click at [445, 265] on icon "button" at bounding box center [450, 266] width 10 height 10
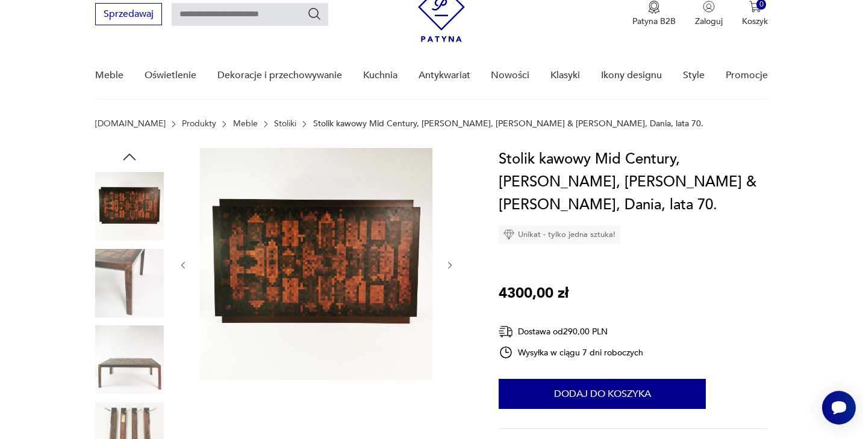
click at [445, 265] on icon "button" at bounding box center [450, 266] width 10 height 10
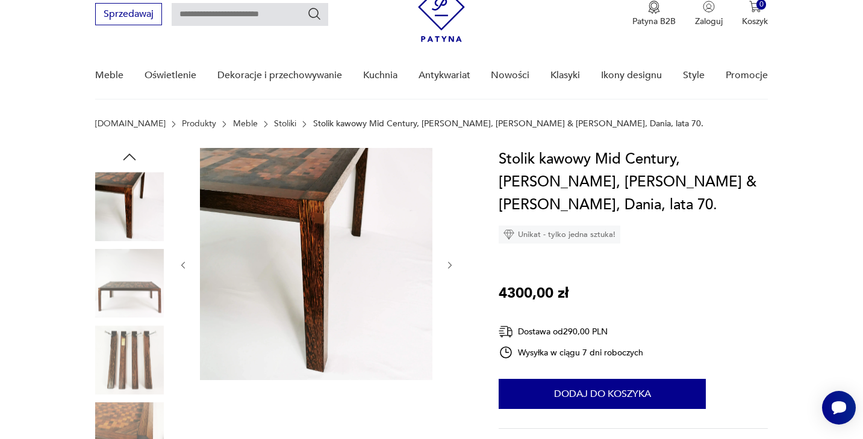
click at [445, 265] on icon "button" at bounding box center [450, 266] width 10 height 10
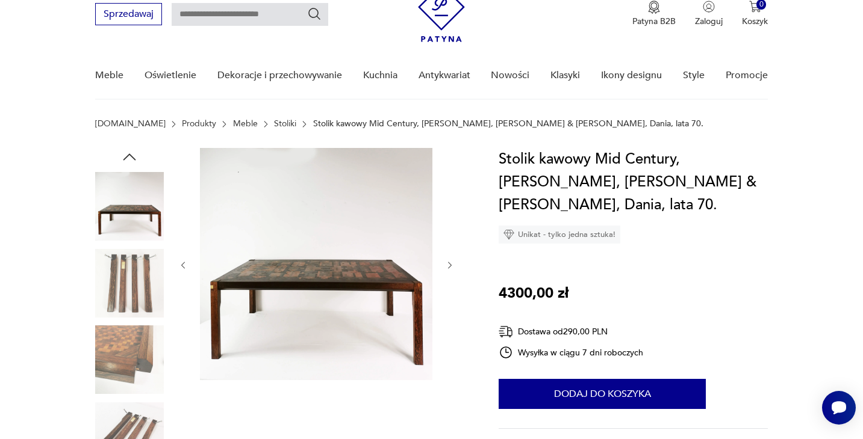
click at [445, 265] on icon "button" at bounding box center [450, 266] width 10 height 10
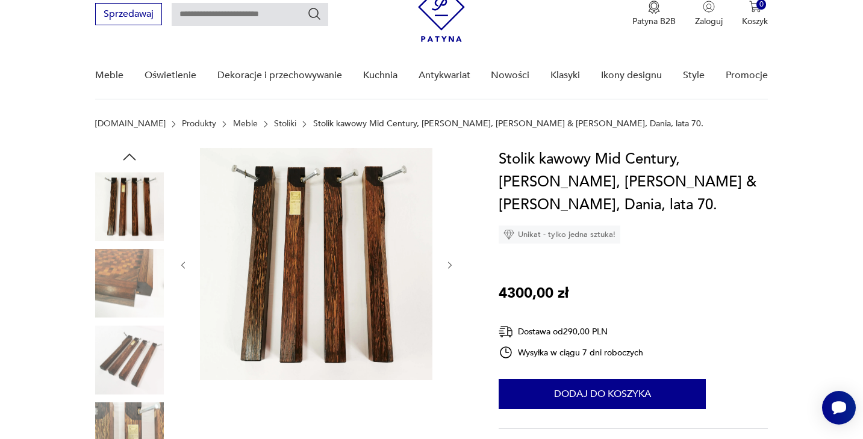
click at [445, 265] on icon "button" at bounding box center [450, 266] width 10 height 10
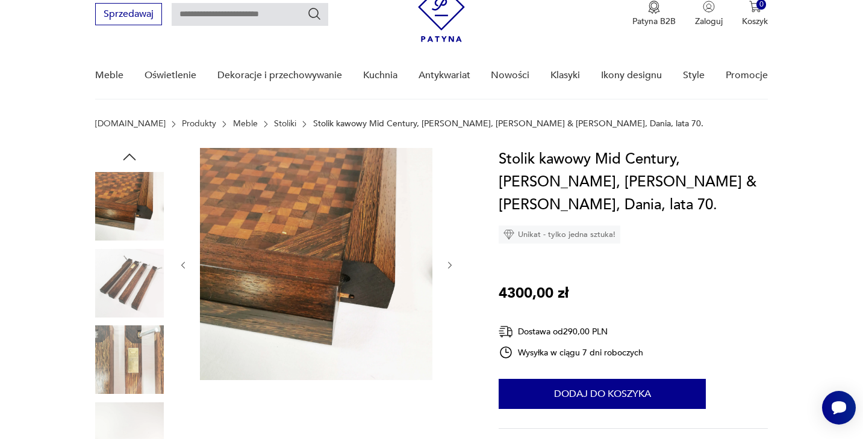
click at [445, 265] on icon "button" at bounding box center [450, 266] width 10 height 10
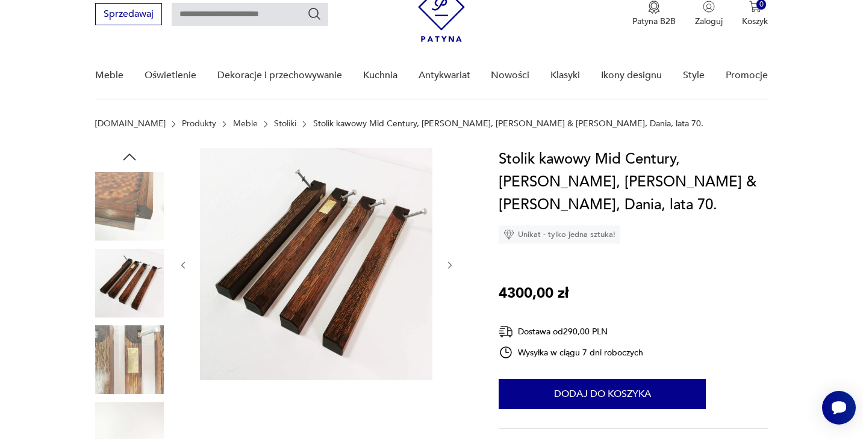
click at [445, 265] on icon "button" at bounding box center [450, 266] width 10 height 10
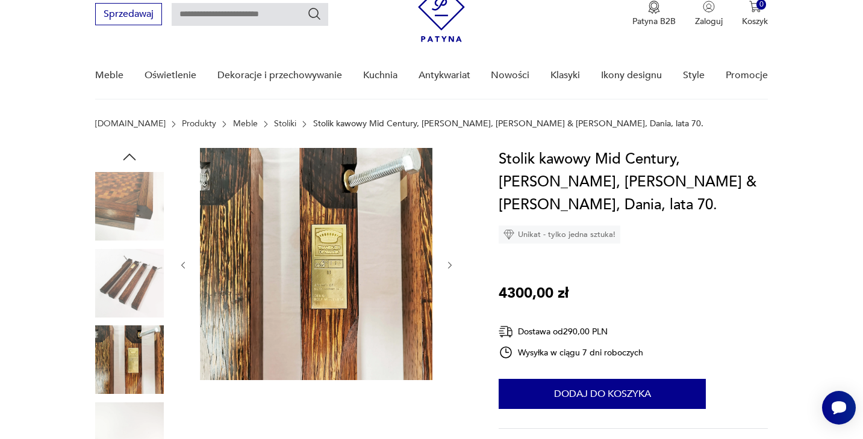
click at [445, 265] on icon "button" at bounding box center [450, 266] width 10 height 10
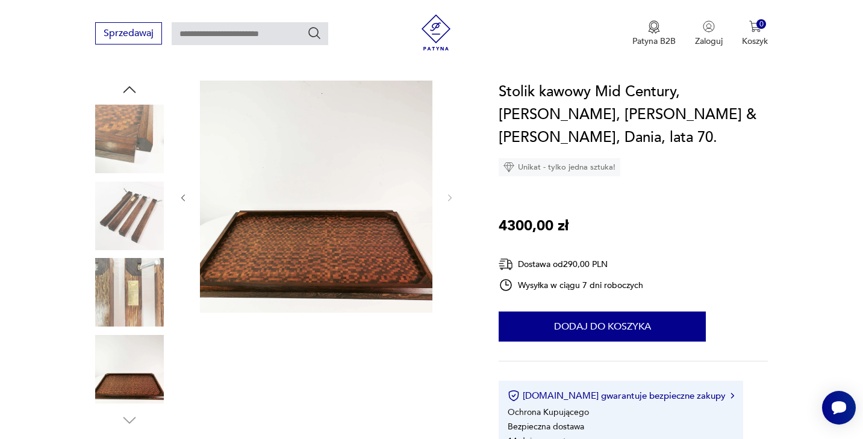
scroll to position [249, 0]
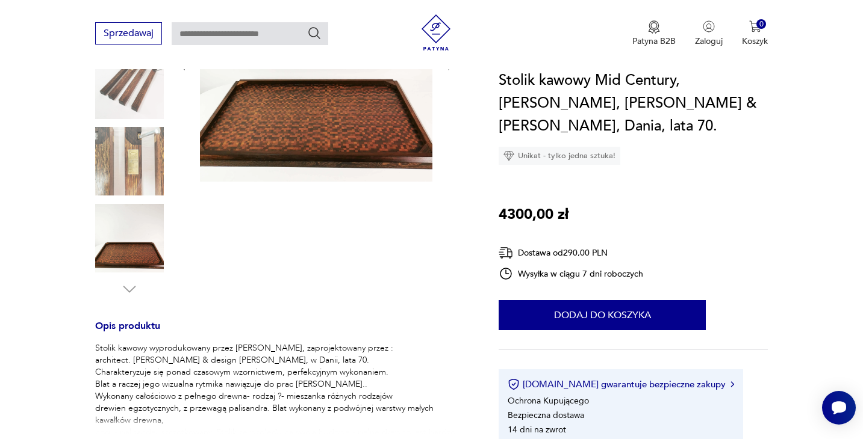
click at [123, 265] on img at bounding box center [129, 238] width 69 height 69
click at [133, 200] on div at bounding box center [129, 124] width 69 height 301
click at [131, 176] on img at bounding box center [129, 161] width 69 height 69
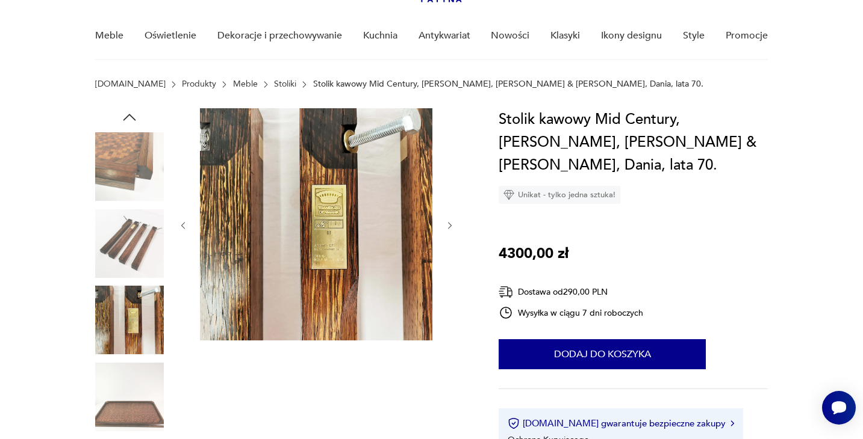
scroll to position [54, 0]
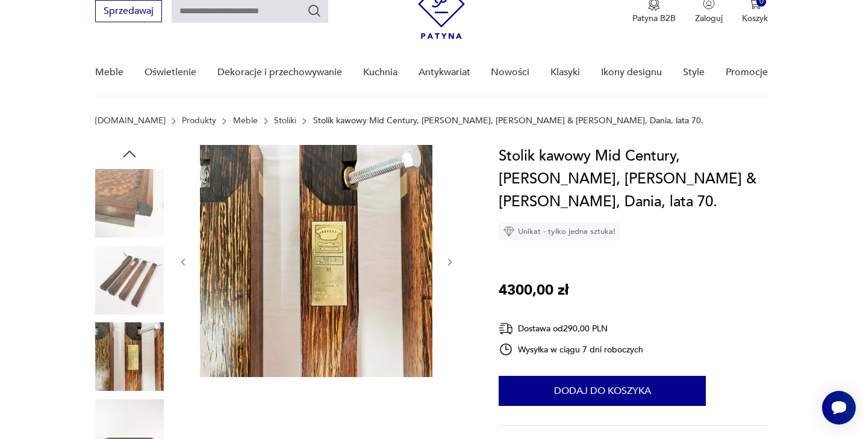
click at [131, 176] on img at bounding box center [129, 203] width 69 height 69
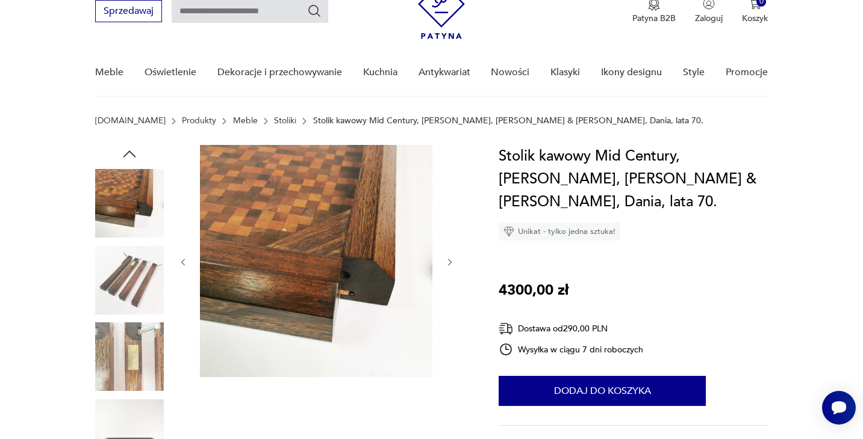
scroll to position [17, 0]
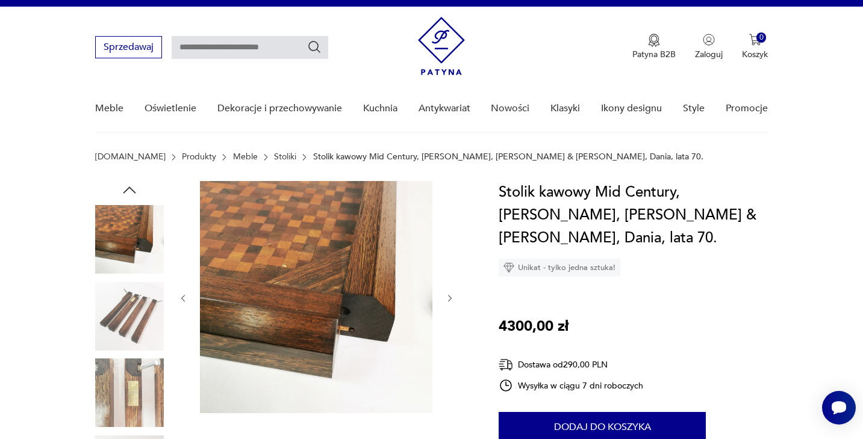
click at [127, 189] on icon "button" at bounding box center [129, 190] width 13 height 7
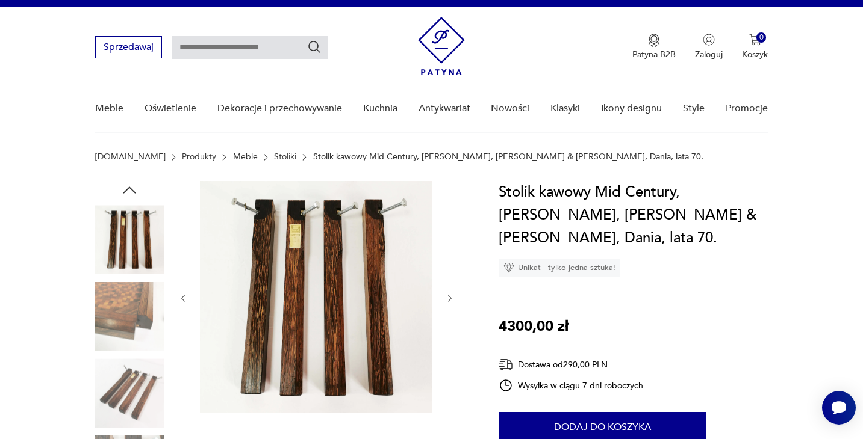
click at [127, 189] on icon "button" at bounding box center [129, 190] width 13 height 7
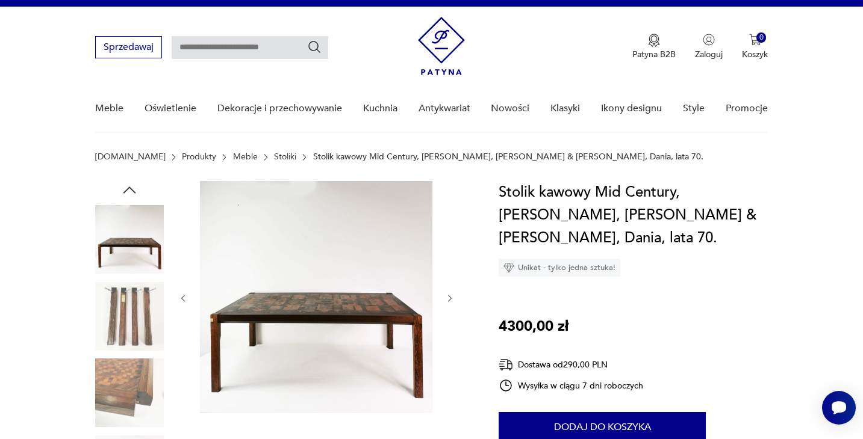
click at [132, 191] on icon "button" at bounding box center [129, 190] width 18 height 18
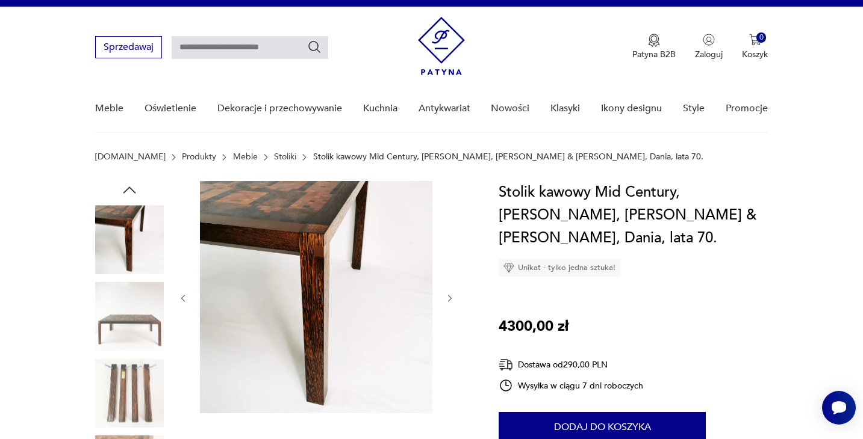
click at [131, 186] on icon "button" at bounding box center [129, 190] width 18 height 18
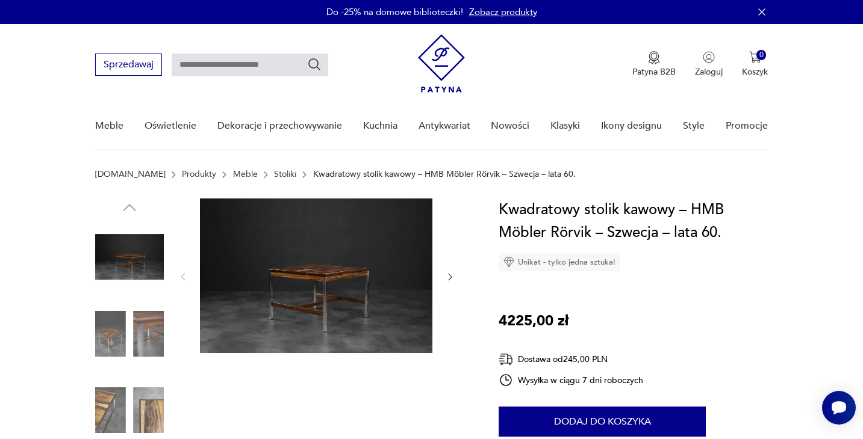
click at [452, 278] on icon "button" at bounding box center [450, 277] width 10 height 10
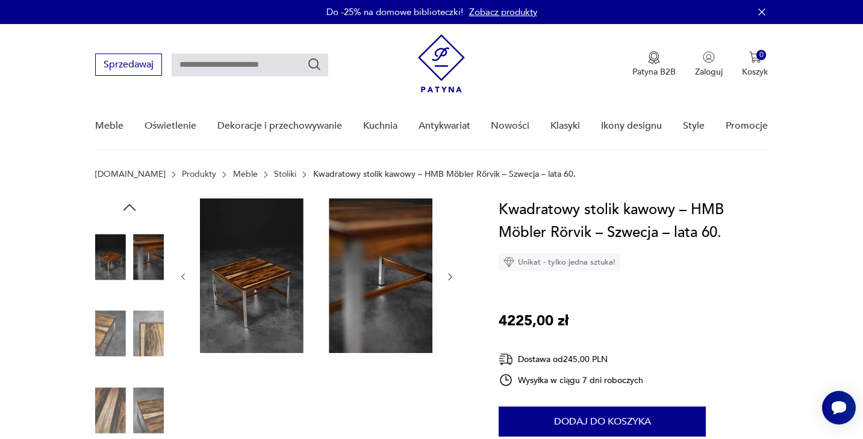
click at [452, 278] on icon "button" at bounding box center [450, 277] width 10 height 10
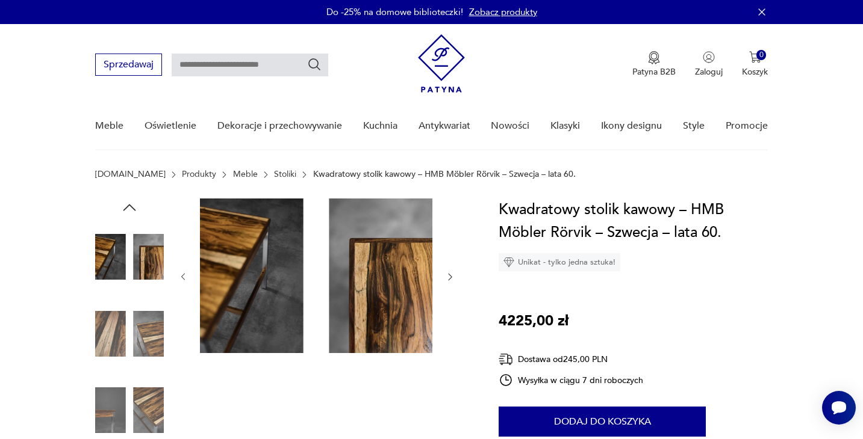
click at [452, 278] on icon "button" at bounding box center [450, 277] width 10 height 10
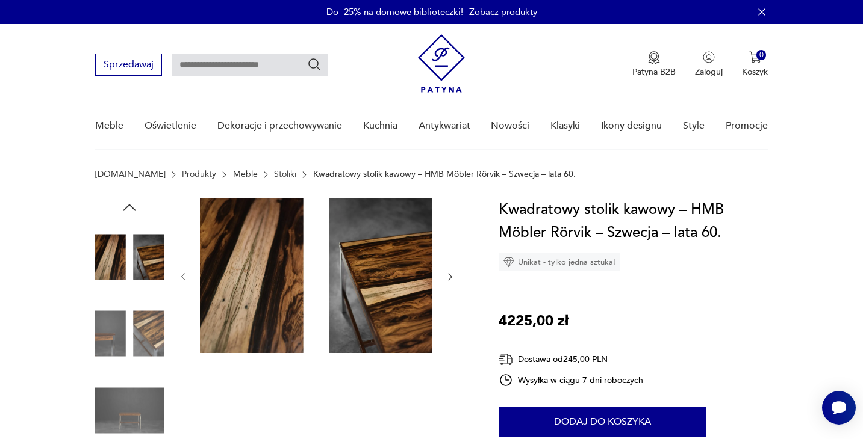
click at [452, 278] on icon "button" at bounding box center [450, 277] width 10 height 10
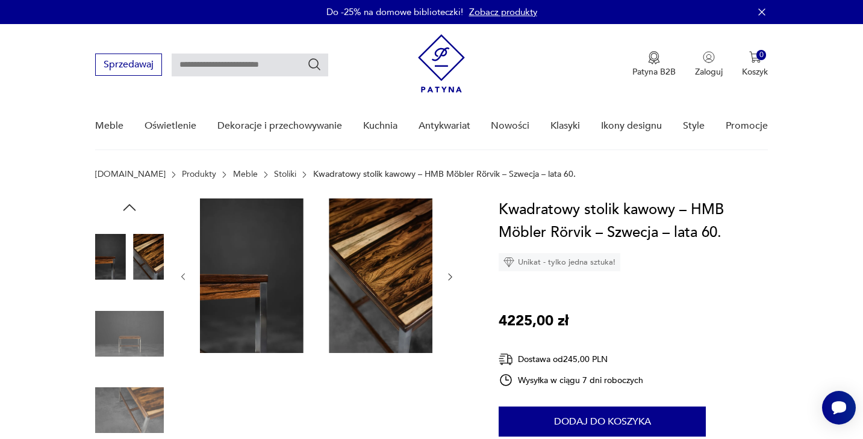
click at [452, 278] on icon "button" at bounding box center [450, 277] width 10 height 10
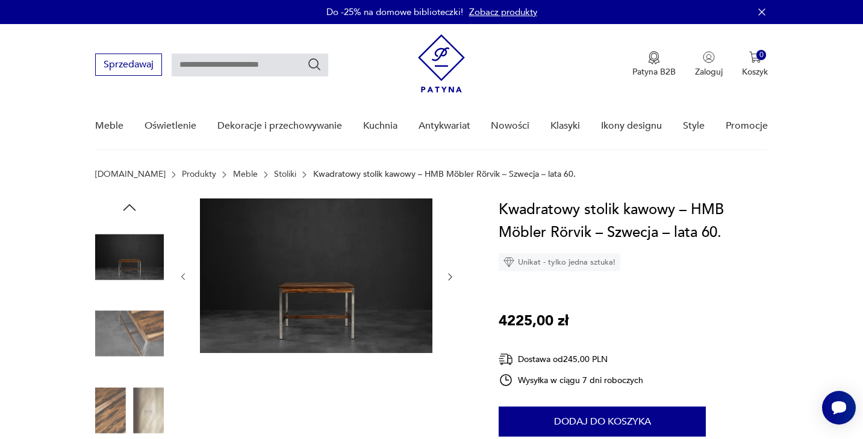
click at [452, 278] on icon "button" at bounding box center [450, 277] width 10 height 10
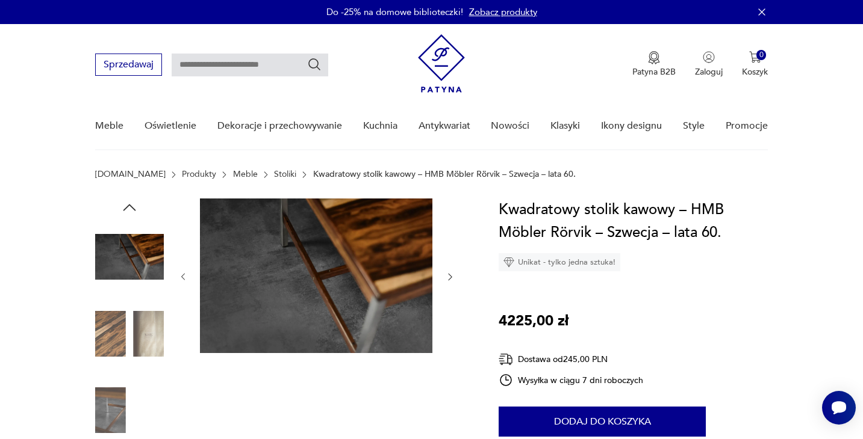
click at [452, 278] on icon "button" at bounding box center [450, 277] width 10 height 10
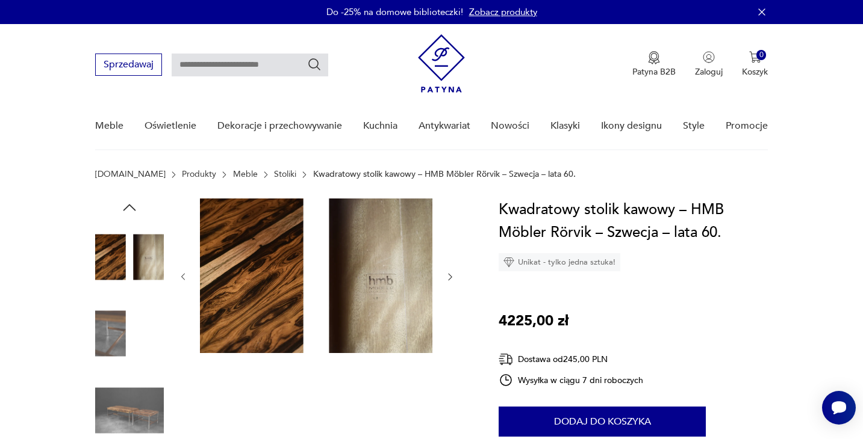
click at [452, 278] on icon "button" at bounding box center [450, 277] width 10 height 10
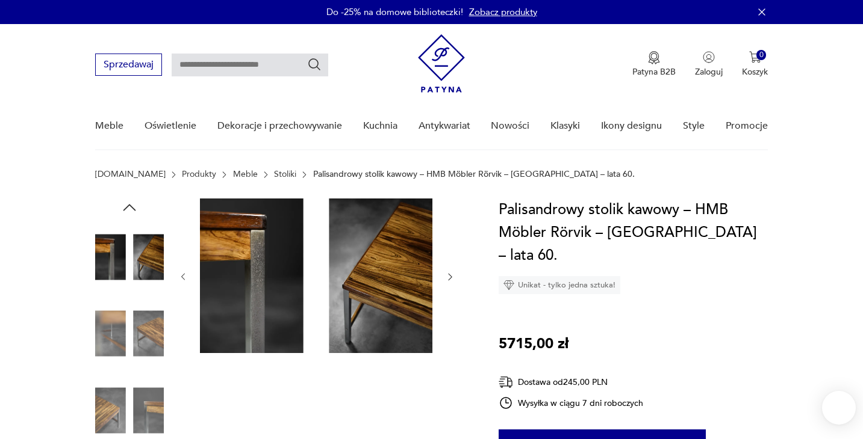
click at [445, 282] on icon "button" at bounding box center [450, 277] width 10 height 10
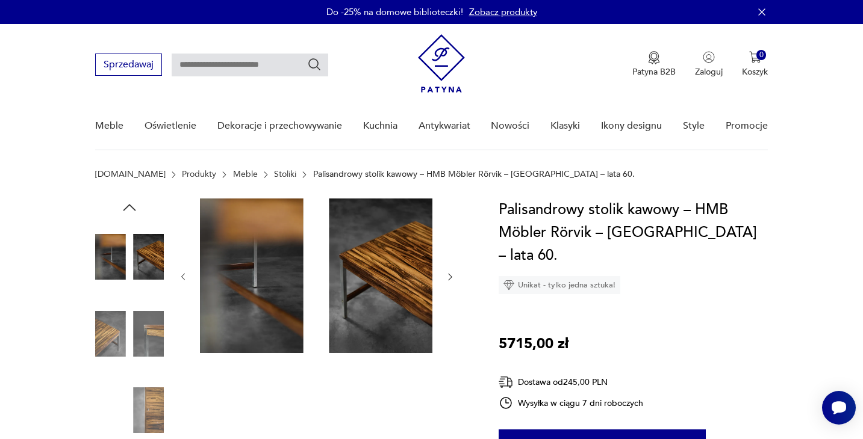
click at [445, 282] on icon "button" at bounding box center [450, 277] width 10 height 10
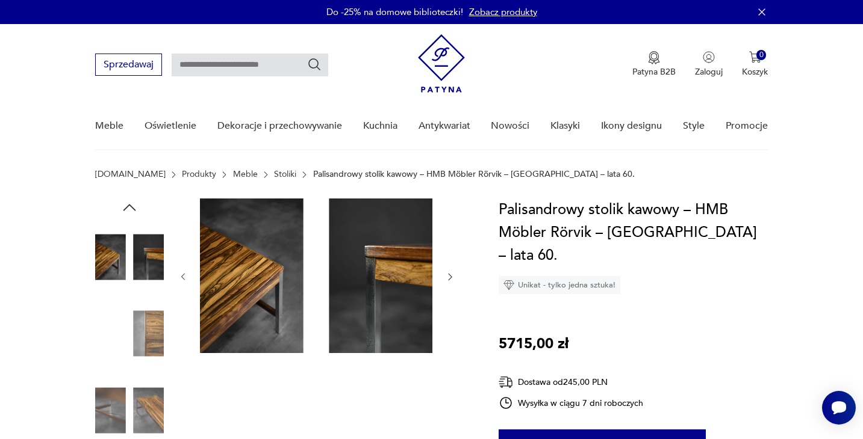
click at [445, 282] on icon "button" at bounding box center [450, 277] width 10 height 10
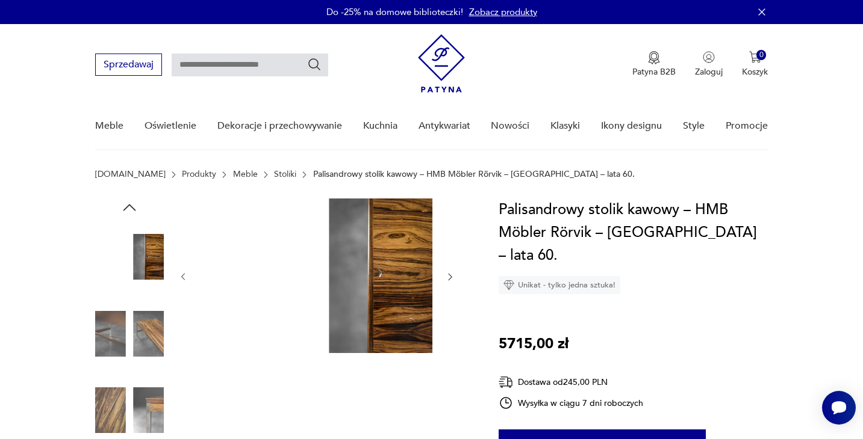
click at [445, 282] on icon "button" at bounding box center [450, 277] width 10 height 10
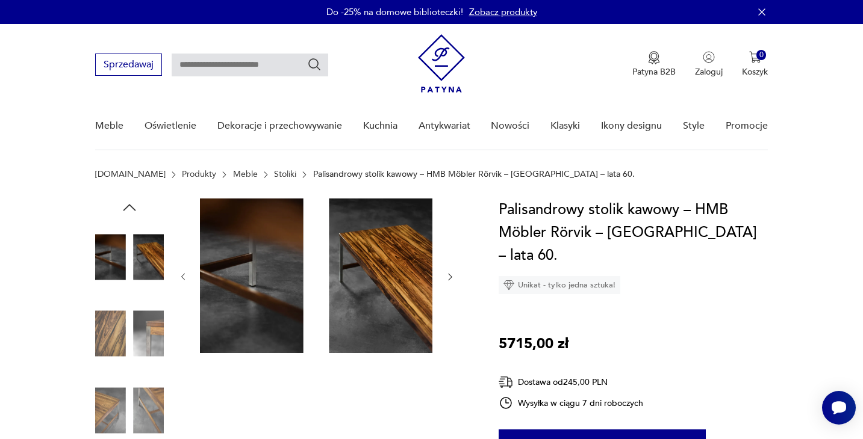
click at [445, 282] on icon "button" at bounding box center [450, 277] width 10 height 10
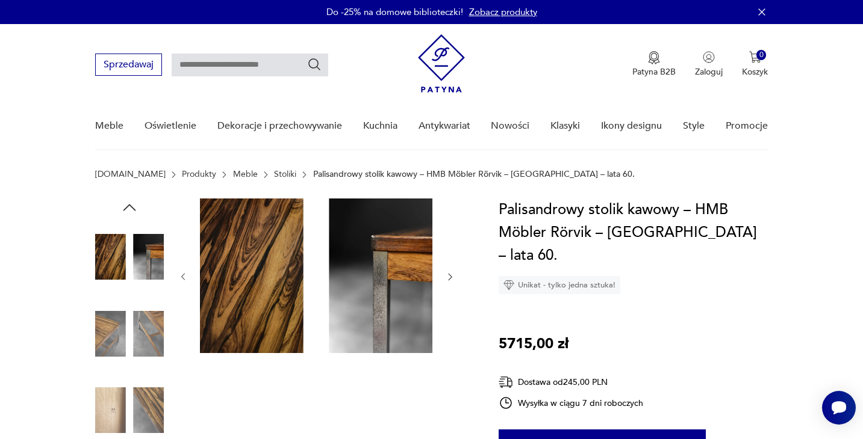
click at [445, 282] on icon "button" at bounding box center [450, 277] width 10 height 10
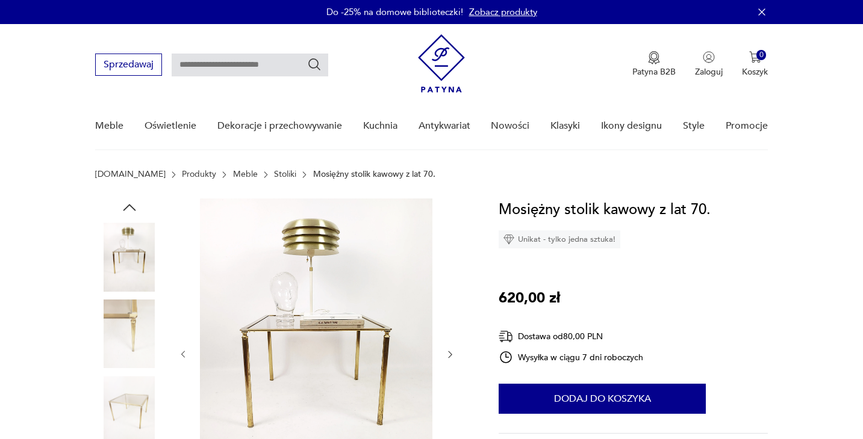
click at [449, 338] on div at bounding box center [316, 355] width 277 height 312
click at [448, 364] on div at bounding box center [316, 355] width 277 height 312
click at [448, 353] on icon "button" at bounding box center [450, 355] width 10 height 10
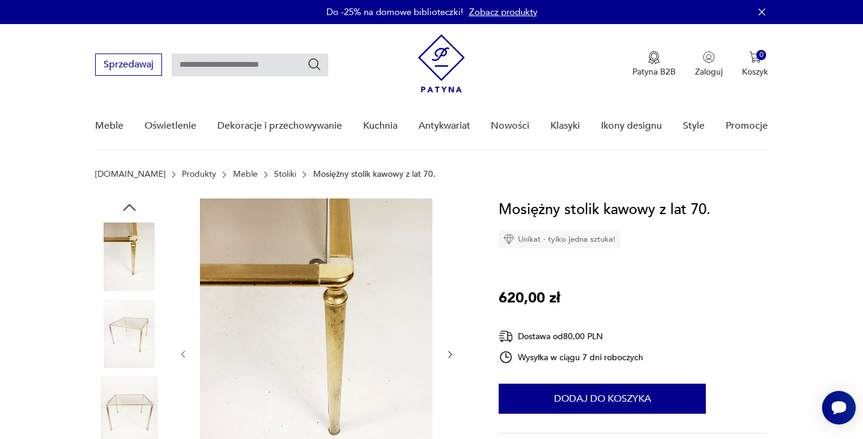
click at [448, 353] on icon "button" at bounding box center [450, 355] width 10 height 10
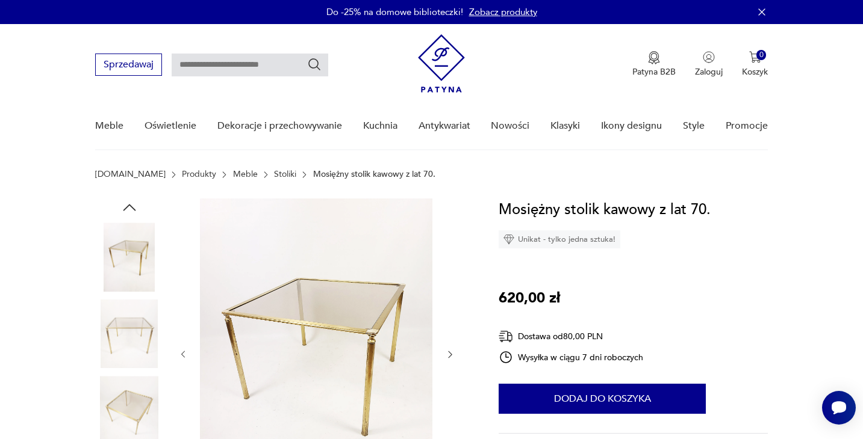
click at [448, 353] on icon "button" at bounding box center [450, 355] width 10 height 10
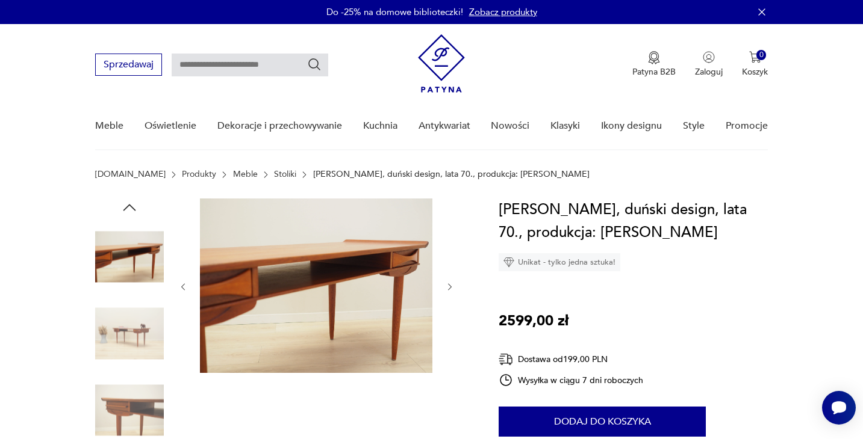
click at [453, 287] on icon "button" at bounding box center [450, 287] width 10 height 10
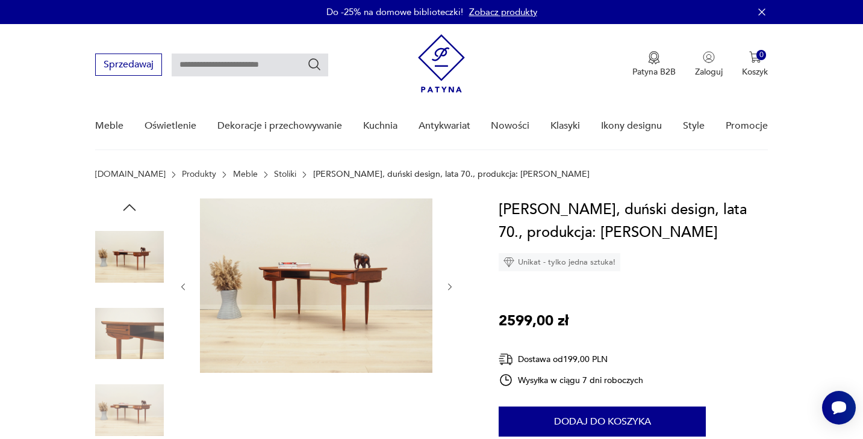
click at [453, 287] on icon "button" at bounding box center [450, 287] width 10 height 10
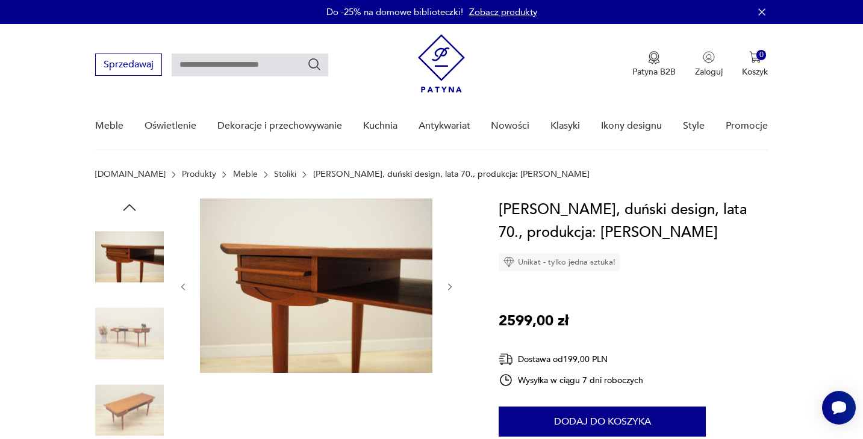
click at [453, 287] on icon "button" at bounding box center [450, 287] width 10 height 10
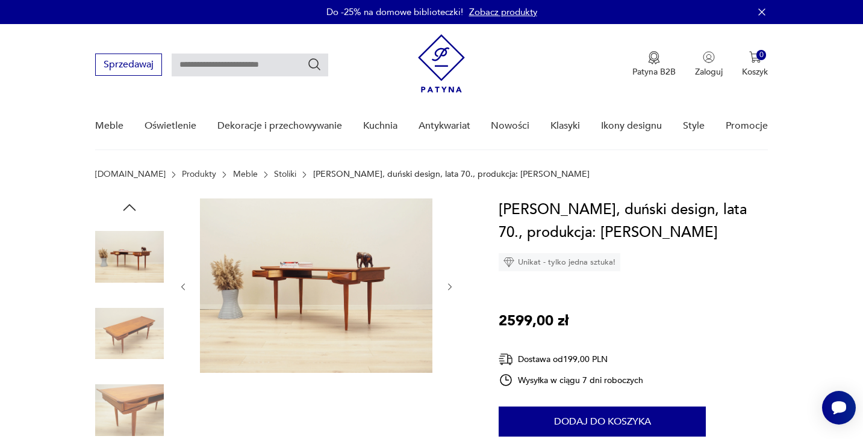
click at [453, 287] on icon "button" at bounding box center [450, 287] width 10 height 10
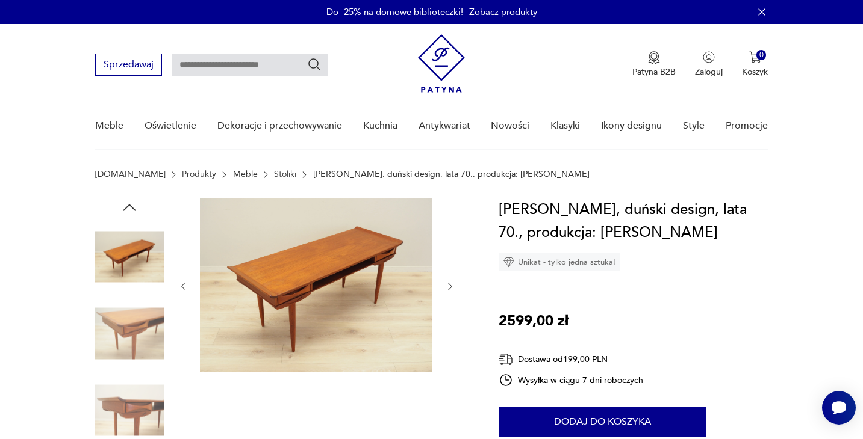
click at [453, 287] on icon "button" at bounding box center [450, 287] width 10 height 10
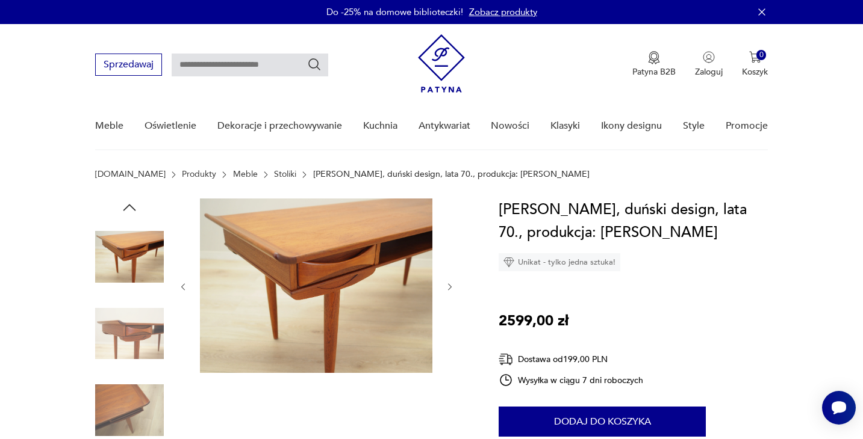
click at [453, 287] on icon "button" at bounding box center [450, 287] width 10 height 10
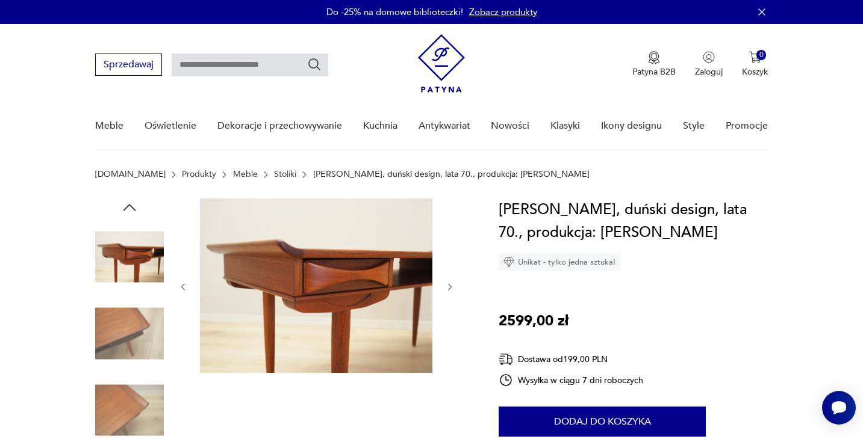
click at [453, 287] on icon "button" at bounding box center [450, 287] width 10 height 10
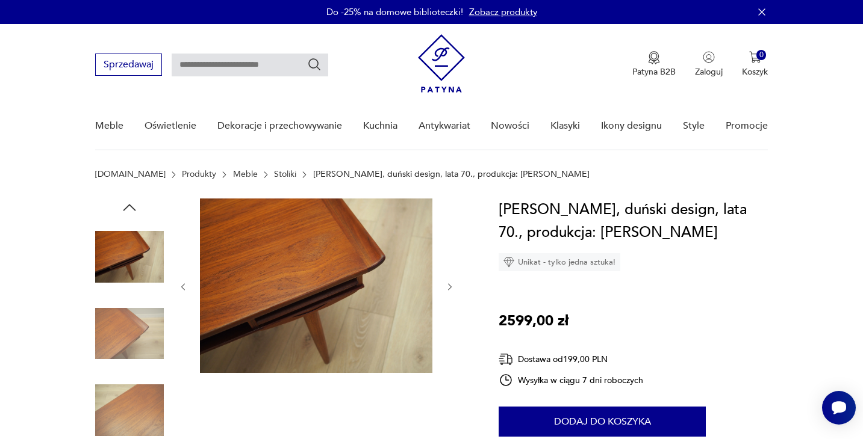
click at [453, 287] on icon "button" at bounding box center [450, 287] width 10 height 10
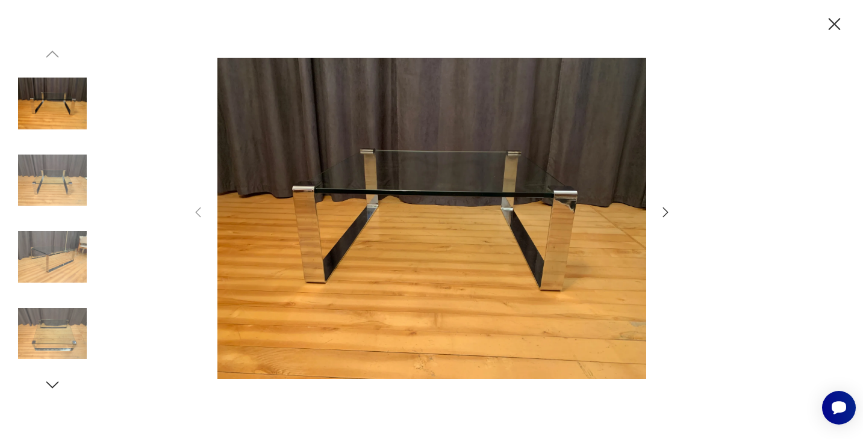
click at [662, 214] on icon "button" at bounding box center [665, 212] width 14 height 14
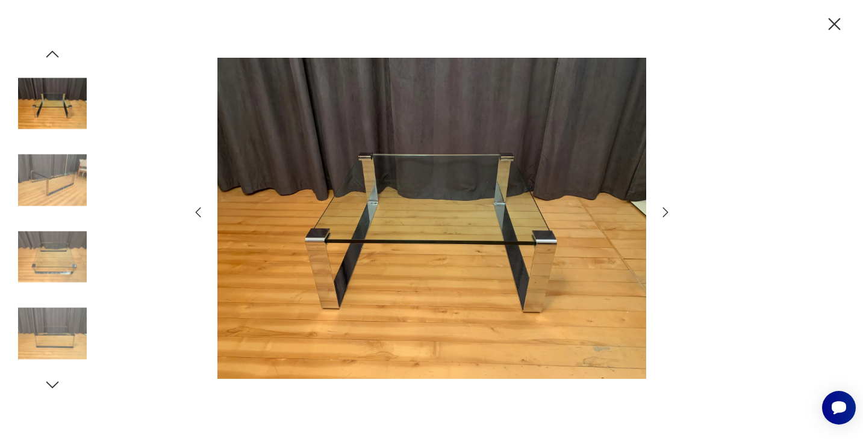
click at [662, 214] on icon "button" at bounding box center [665, 212] width 14 height 14
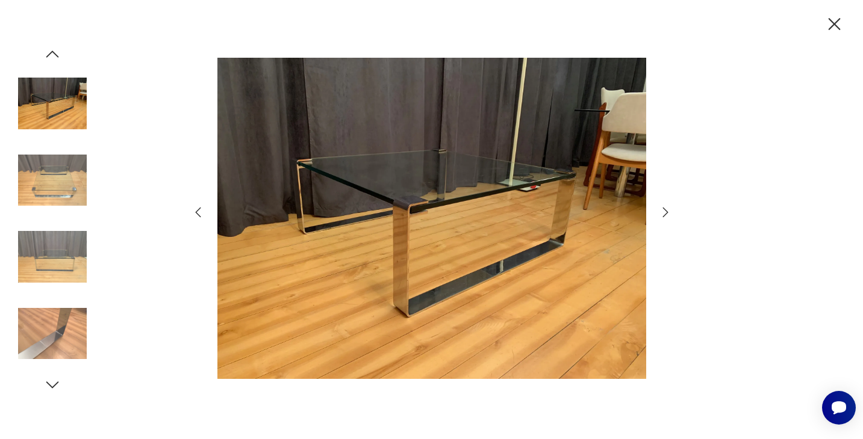
click at [662, 214] on icon "button" at bounding box center [665, 212] width 14 height 14
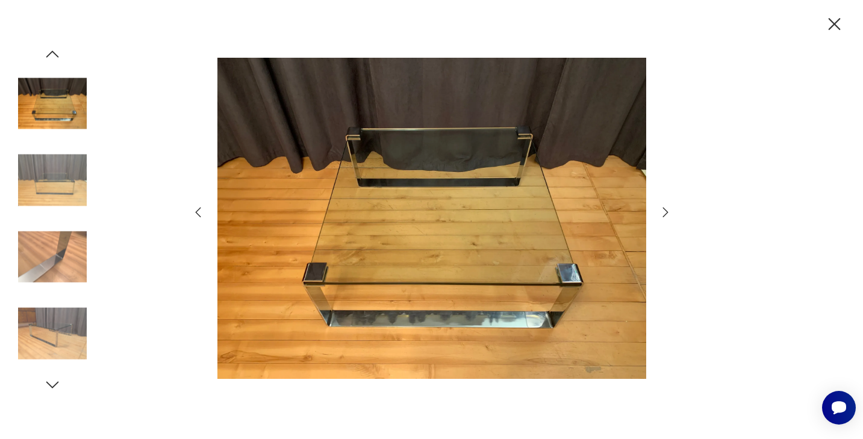
click at [662, 214] on icon "button" at bounding box center [665, 212] width 14 height 14
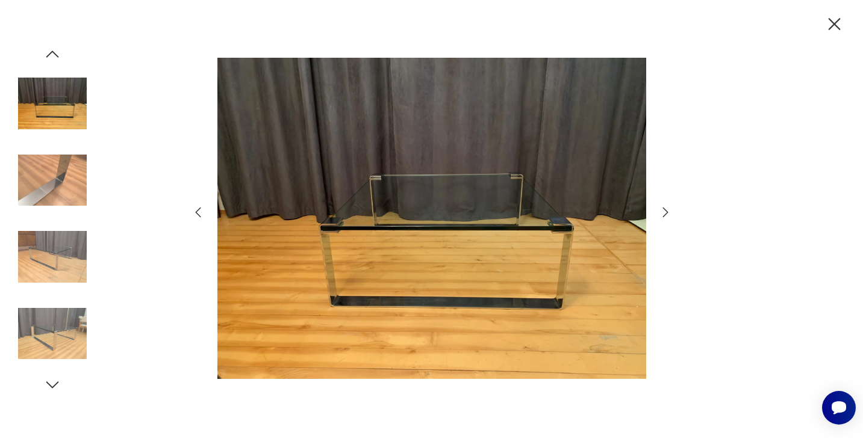
click at [662, 214] on icon "button" at bounding box center [665, 212] width 14 height 14
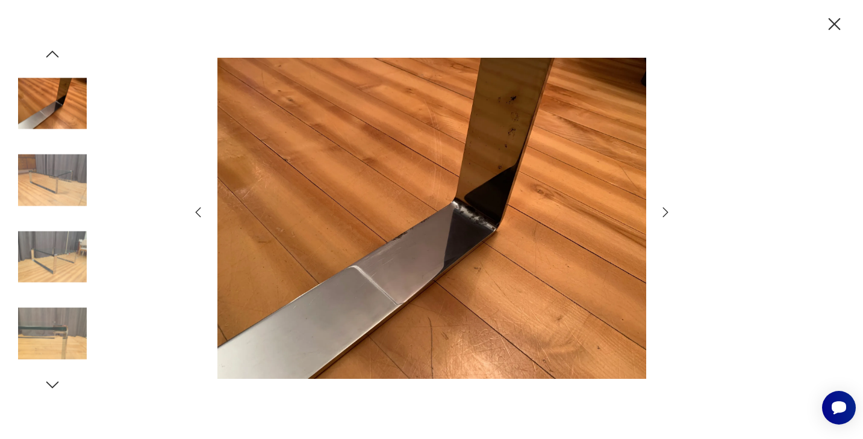
click at [662, 214] on icon "button" at bounding box center [665, 212] width 14 height 14
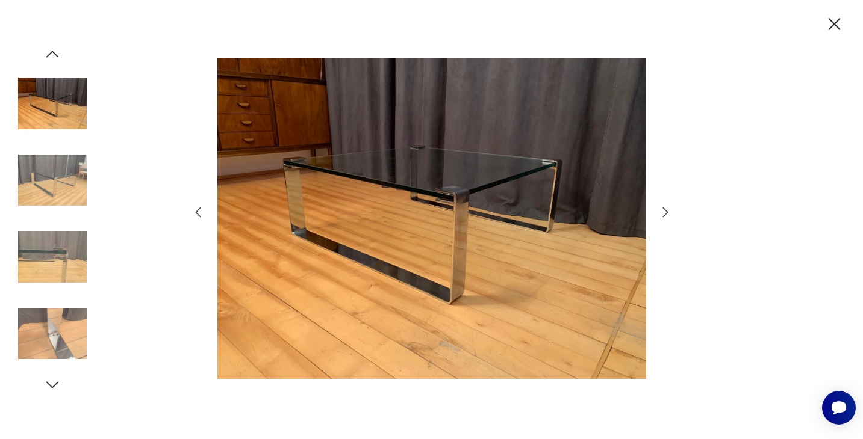
click at [662, 214] on icon "button" at bounding box center [665, 212] width 14 height 14
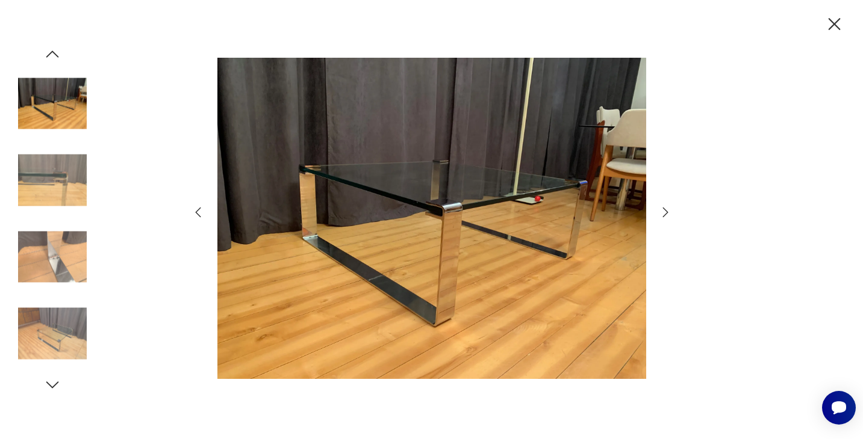
click at [662, 214] on icon "button" at bounding box center [665, 212] width 14 height 14
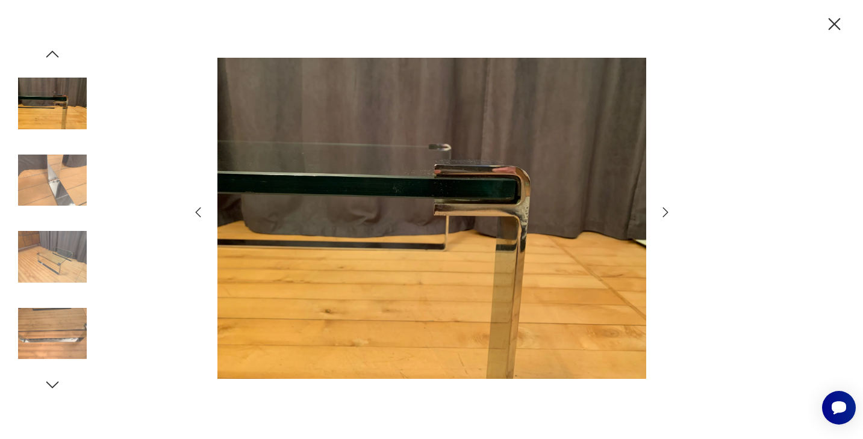
click at [662, 214] on icon "button" at bounding box center [665, 212] width 14 height 14
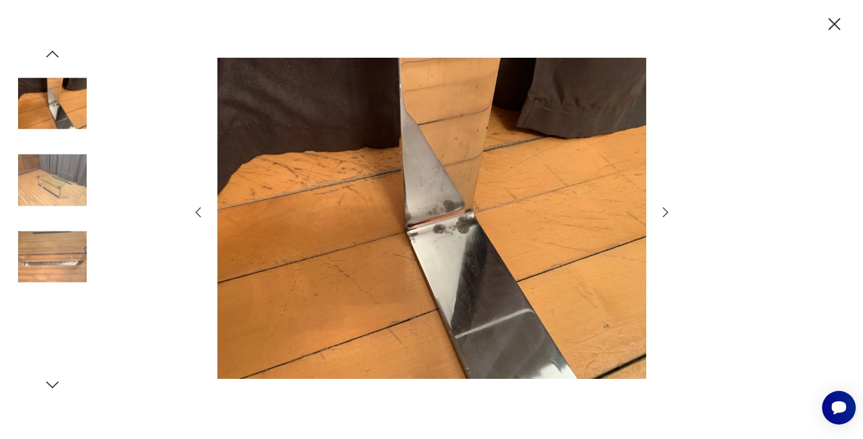
click at [662, 214] on icon "button" at bounding box center [665, 212] width 14 height 14
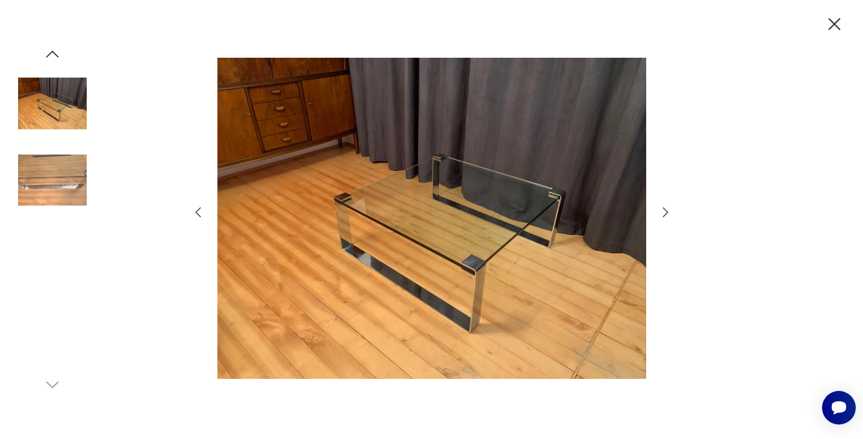
click at [662, 214] on icon "button" at bounding box center [665, 212] width 14 height 14
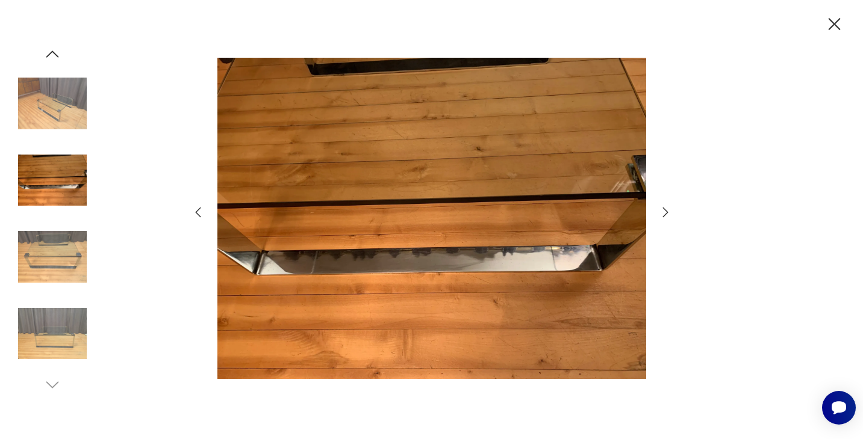
click at [662, 214] on icon "button" at bounding box center [665, 212] width 14 height 14
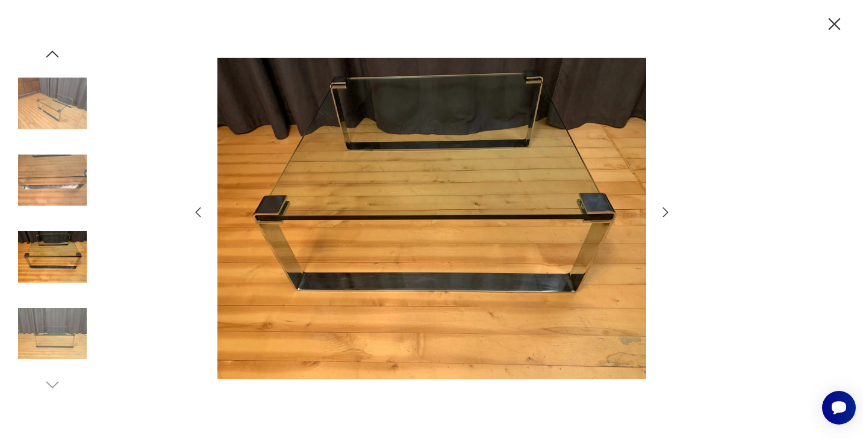
click at [662, 214] on icon "button" at bounding box center [665, 212] width 14 height 14
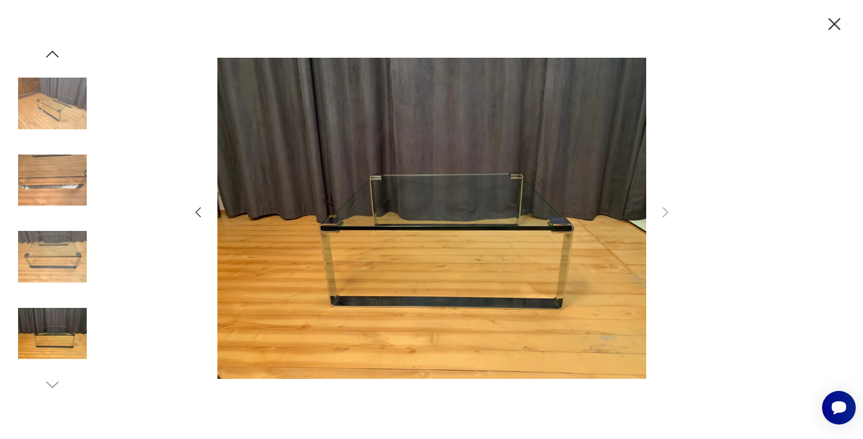
click at [829, 26] on icon "button" at bounding box center [834, 24] width 21 height 21
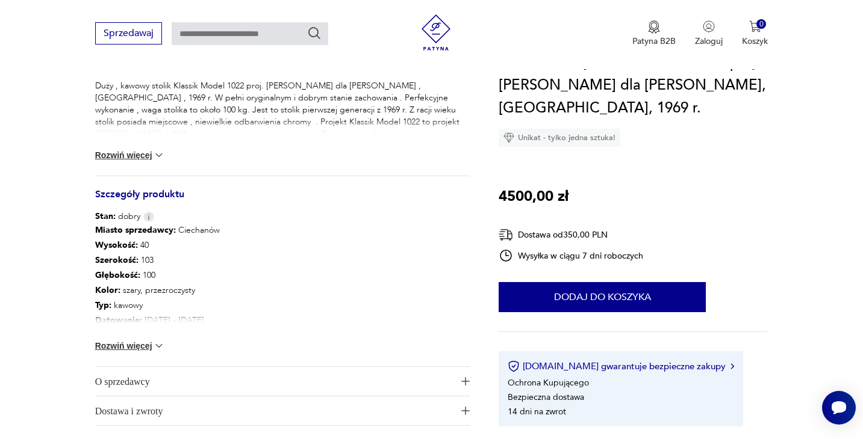
scroll to position [512, 0]
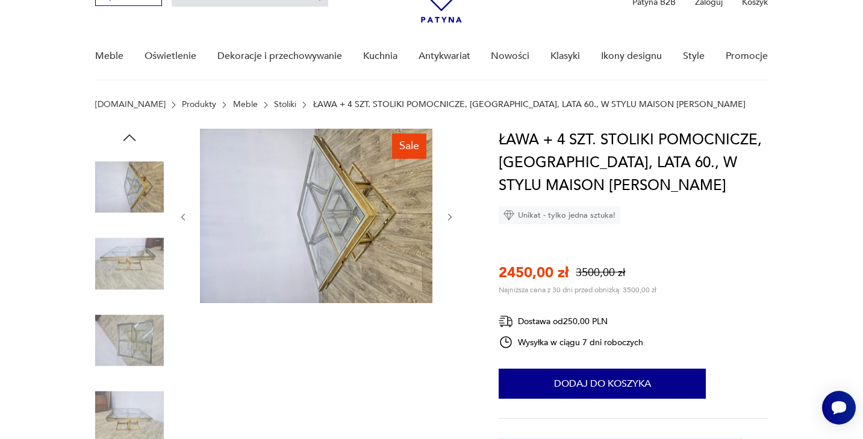
click at [447, 228] on div at bounding box center [316, 217] width 277 height 177
click at [447, 216] on icon "button" at bounding box center [450, 218] width 10 height 10
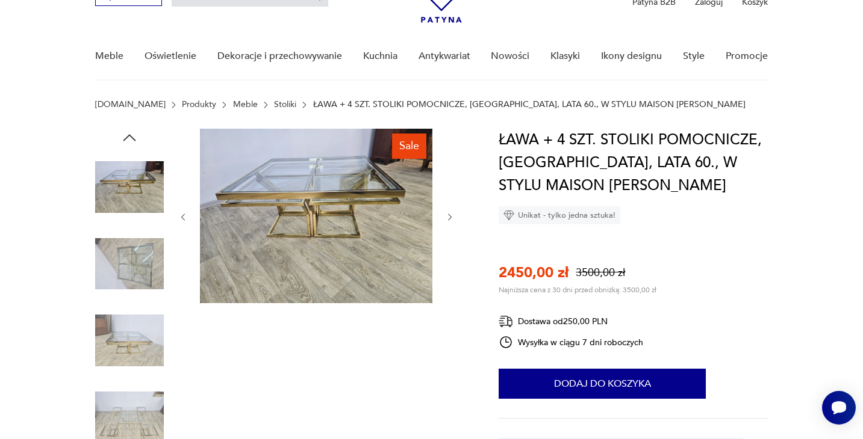
click at [447, 216] on icon "button" at bounding box center [450, 218] width 10 height 10
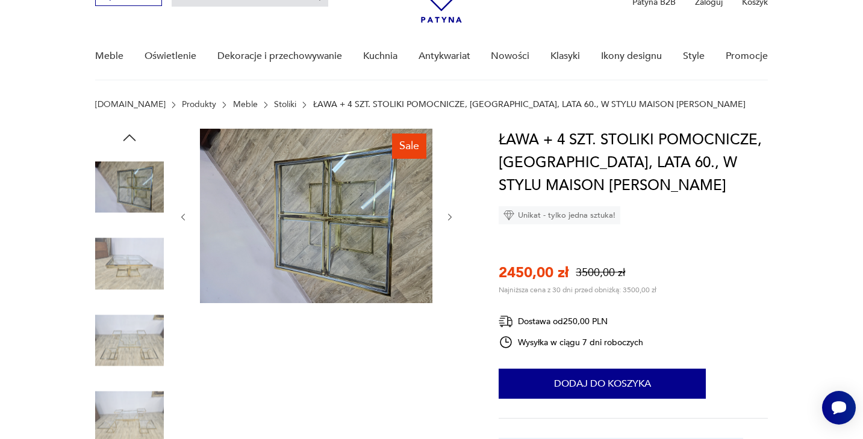
click at [447, 216] on icon "button" at bounding box center [450, 218] width 10 height 10
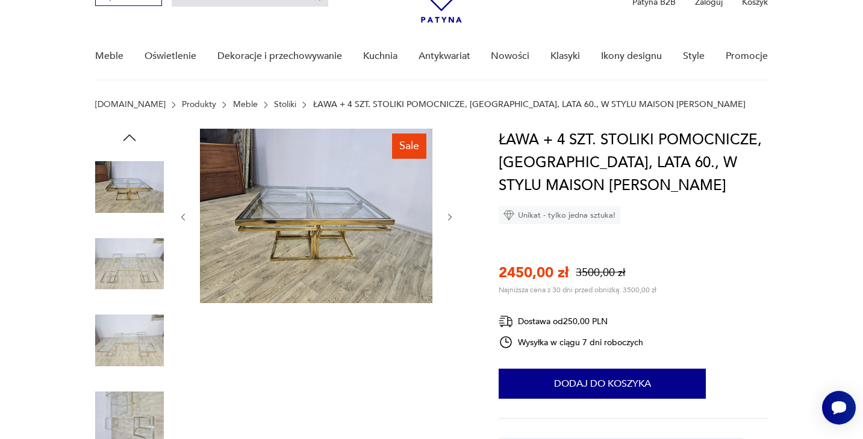
click at [447, 216] on icon "button" at bounding box center [450, 218] width 10 height 10
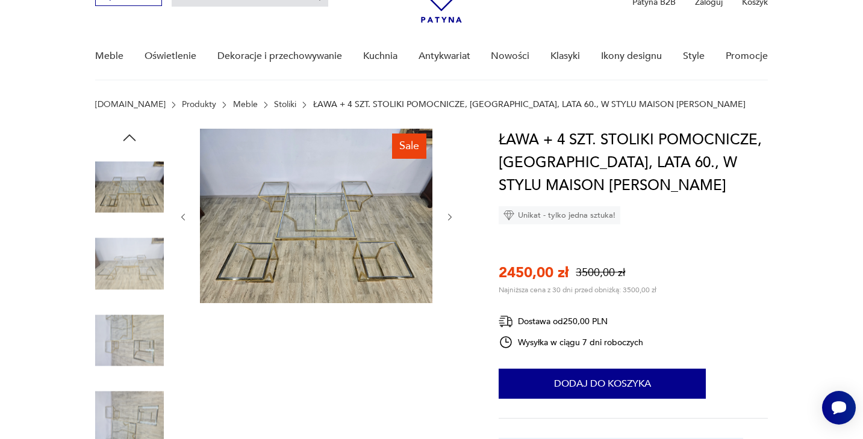
click at [447, 216] on icon "button" at bounding box center [450, 218] width 10 height 10
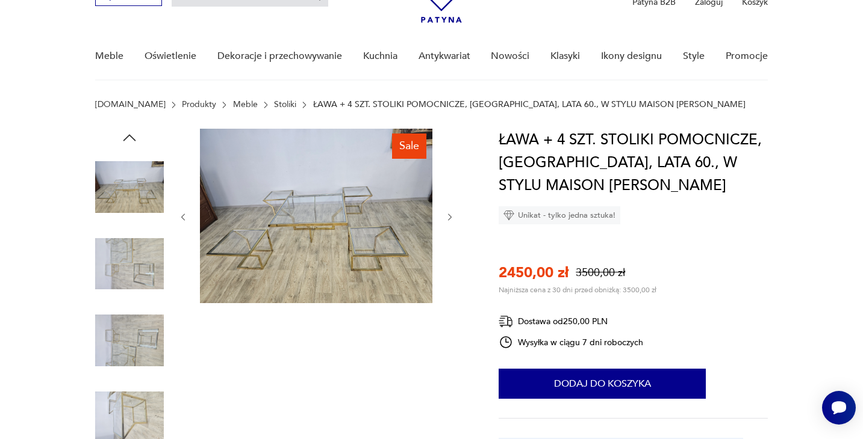
click at [447, 216] on icon "button" at bounding box center [450, 218] width 10 height 10
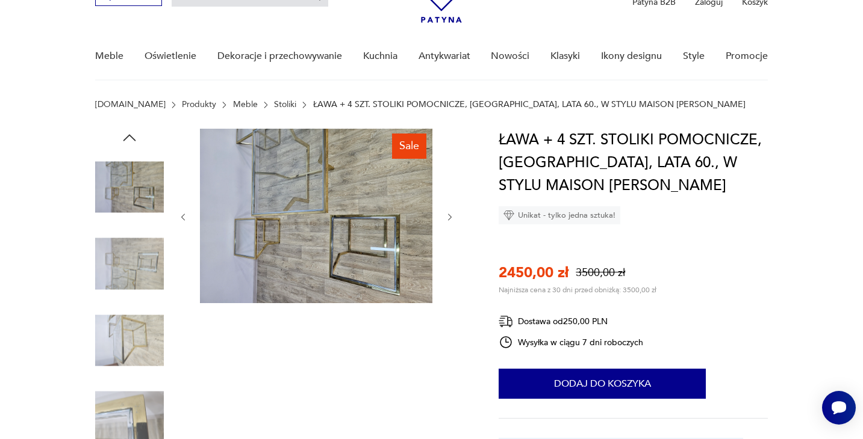
click at [447, 216] on icon "button" at bounding box center [450, 218] width 10 height 10
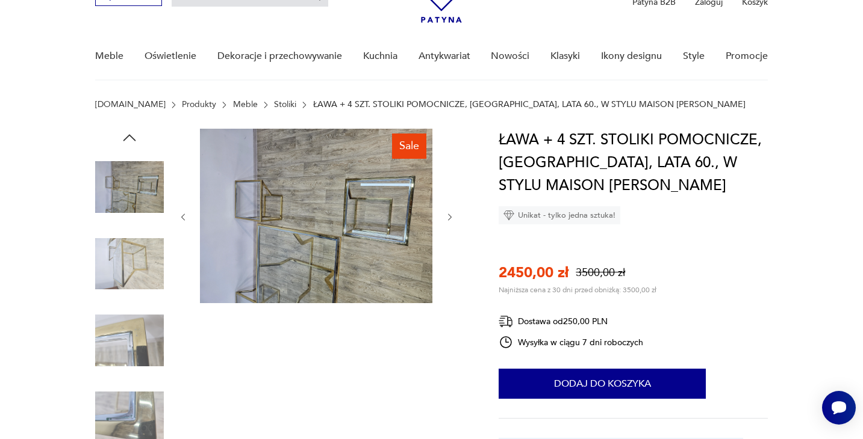
click at [447, 216] on icon "button" at bounding box center [450, 218] width 10 height 10
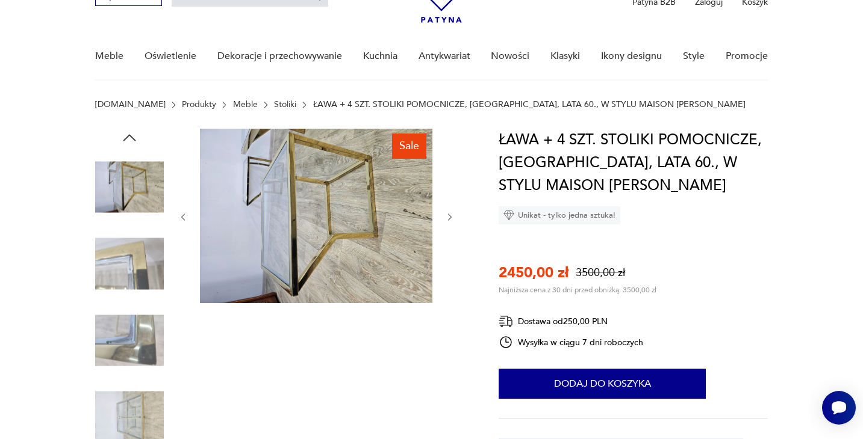
click at [447, 216] on icon "button" at bounding box center [450, 218] width 10 height 10
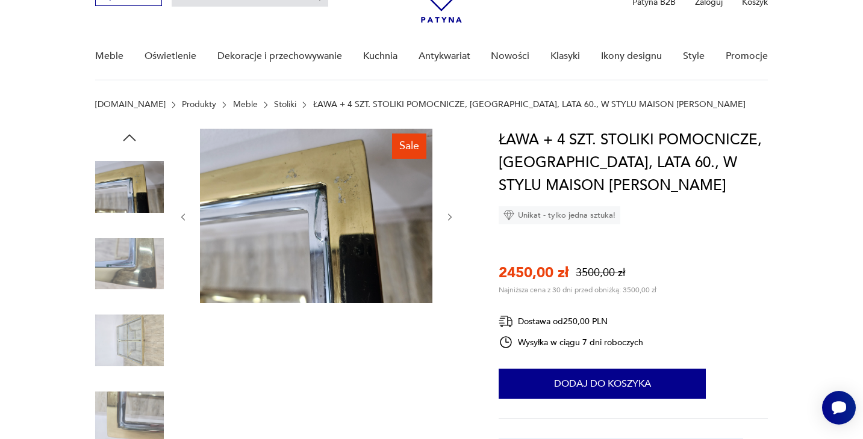
click at [447, 216] on icon "button" at bounding box center [450, 218] width 10 height 10
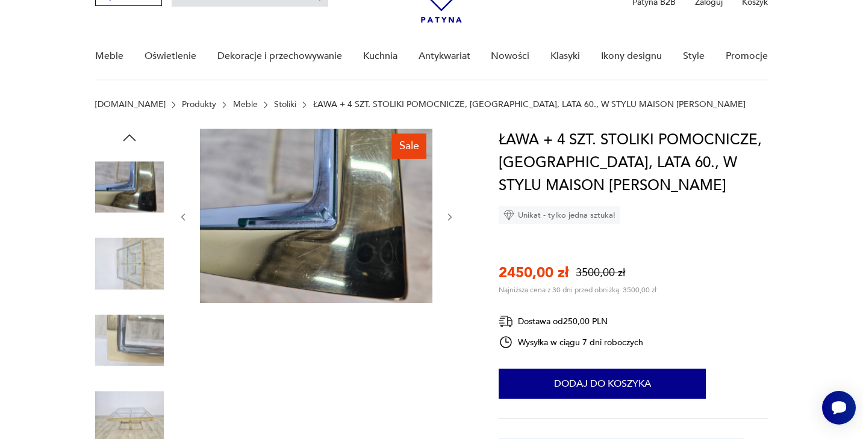
click at [447, 216] on icon "button" at bounding box center [450, 218] width 10 height 10
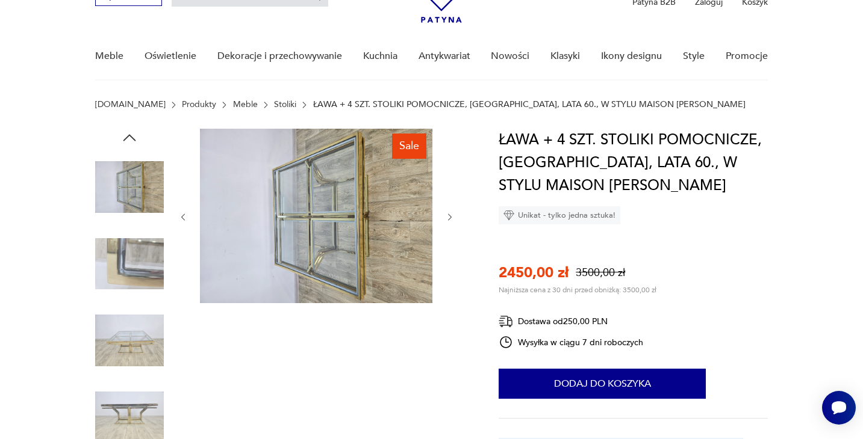
click at [447, 216] on icon "button" at bounding box center [450, 218] width 10 height 10
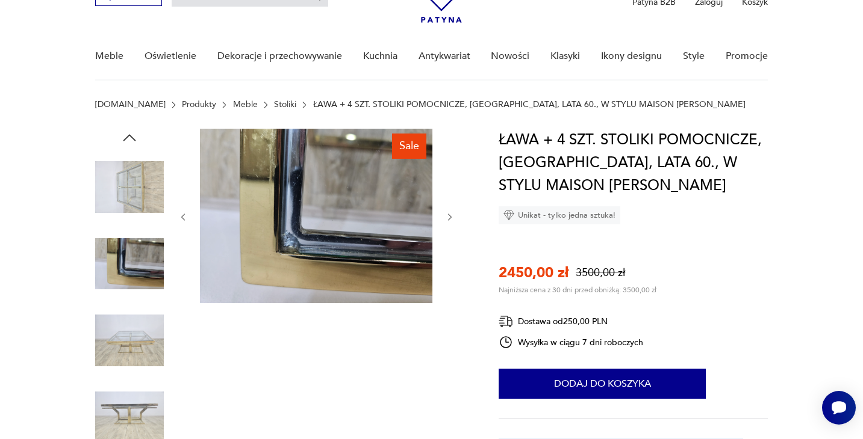
click at [447, 216] on icon "button" at bounding box center [450, 218] width 10 height 10
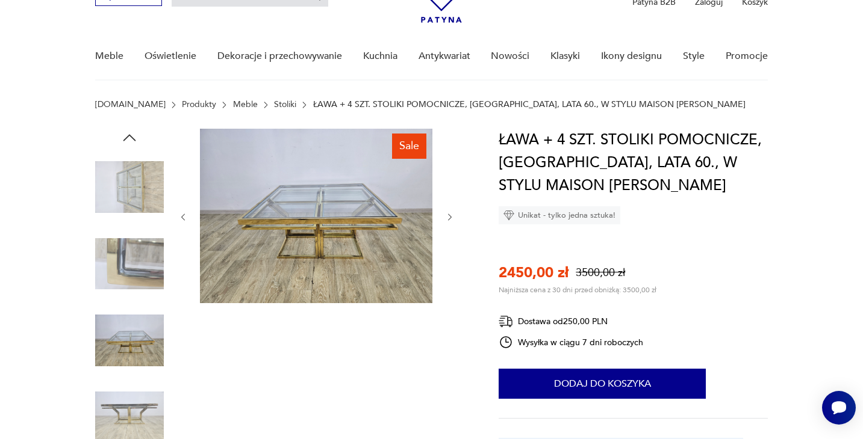
click at [447, 216] on icon "button" at bounding box center [450, 218] width 10 height 10
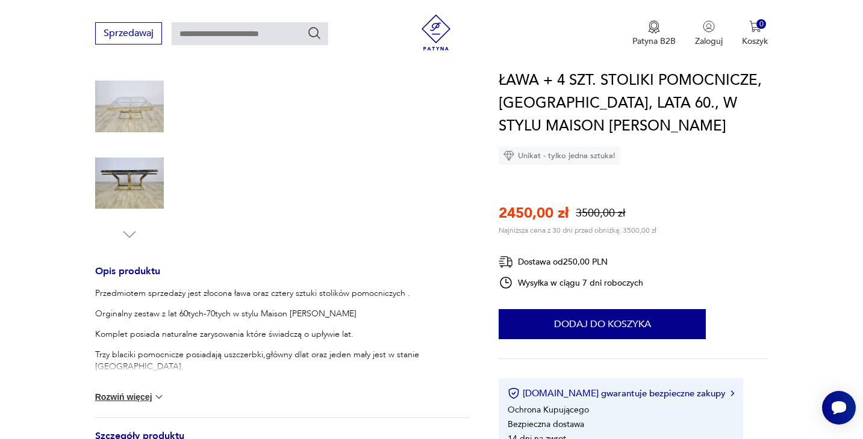
scroll to position [370, 0]
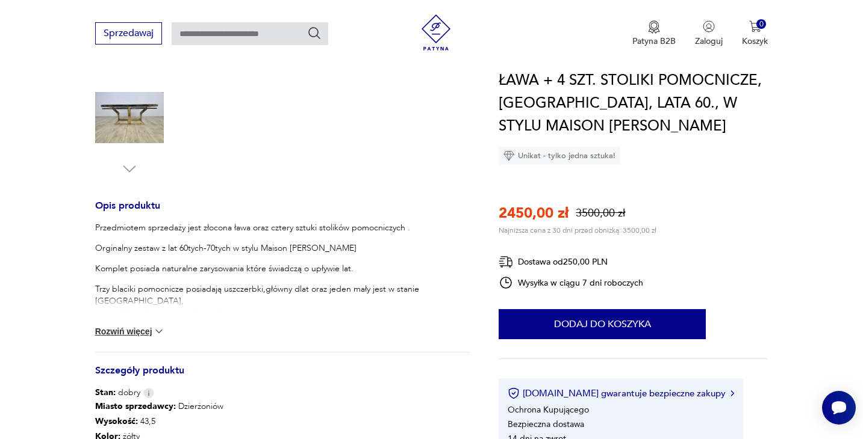
click at [157, 333] on img at bounding box center [159, 332] width 12 height 12
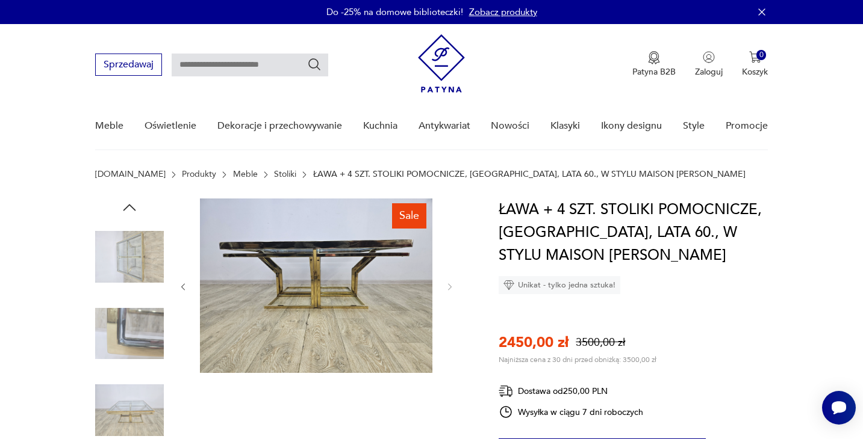
scroll to position [1, 0]
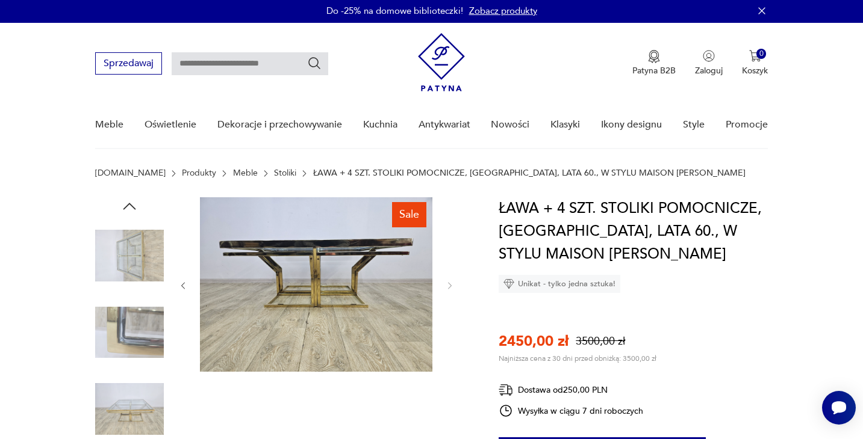
click at [306, 290] on img at bounding box center [316, 284] width 232 height 175
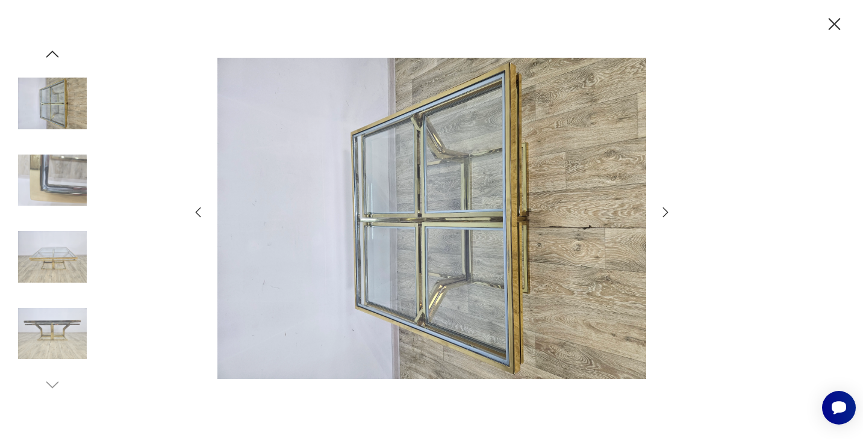
click at [666, 209] on icon "button" at bounding box center [665, 212] width 14 height 14
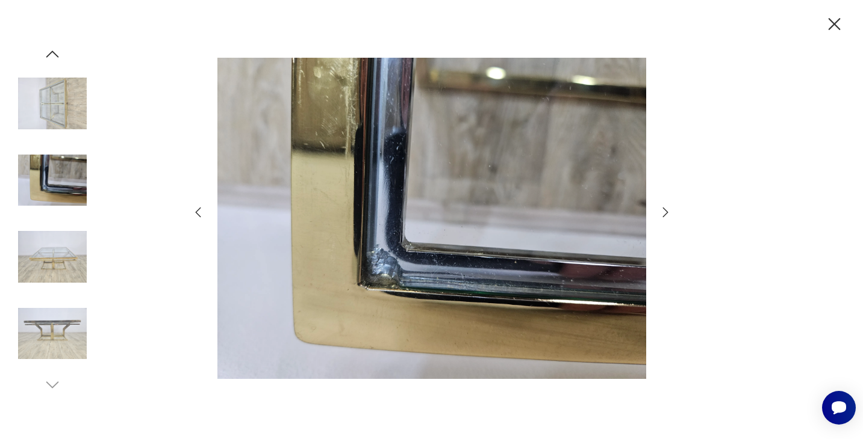
click at [666, 209] on icon "button" at bounding box center [665, 212] width 14 height 14
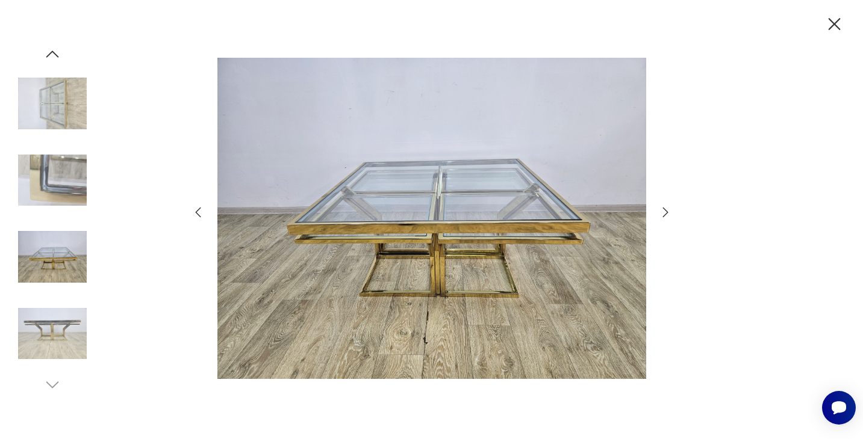
click at [666, 209] on icon "button" at bounding box center [665, 212] width 14 height 14
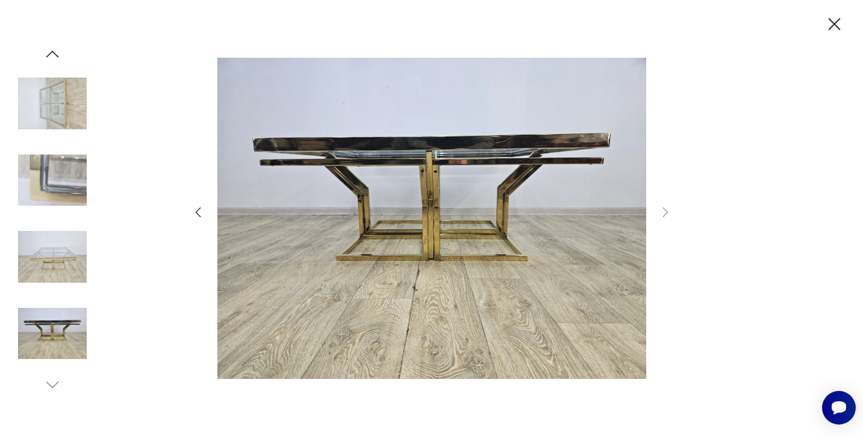
click at [669, 222] on div at bounding box center [432, 220] width 482 height 354
click at [834, 26] on icon "button" at bounding box center [834, 24] width 21 height 21
